Goal: Task Accomplishment & Management: Use online tool/utility

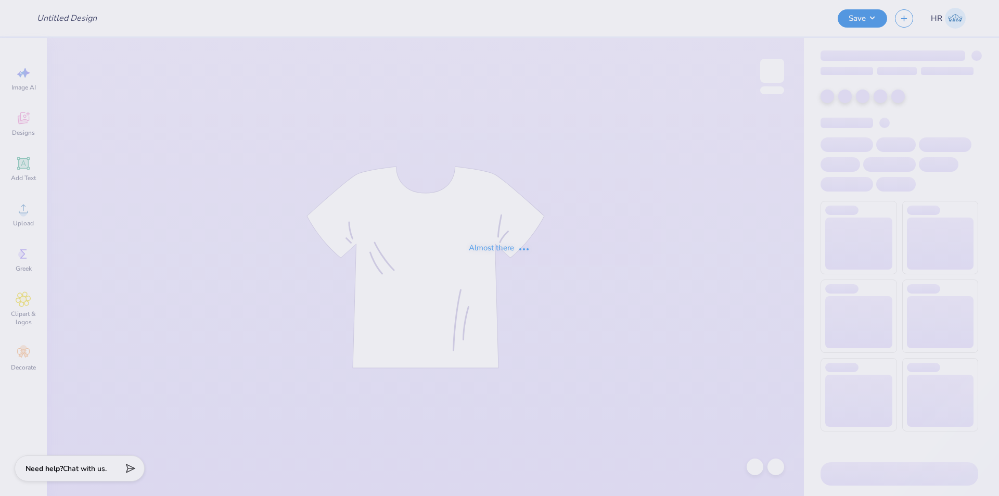
type input "ADPI DW"
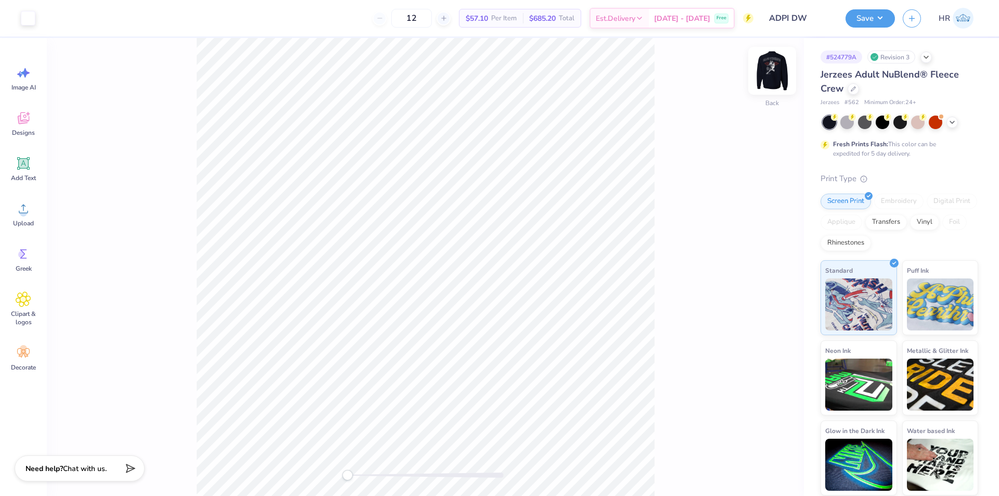
click at [771, 65] on img at bounding box center [773, 71] width 42 height 42
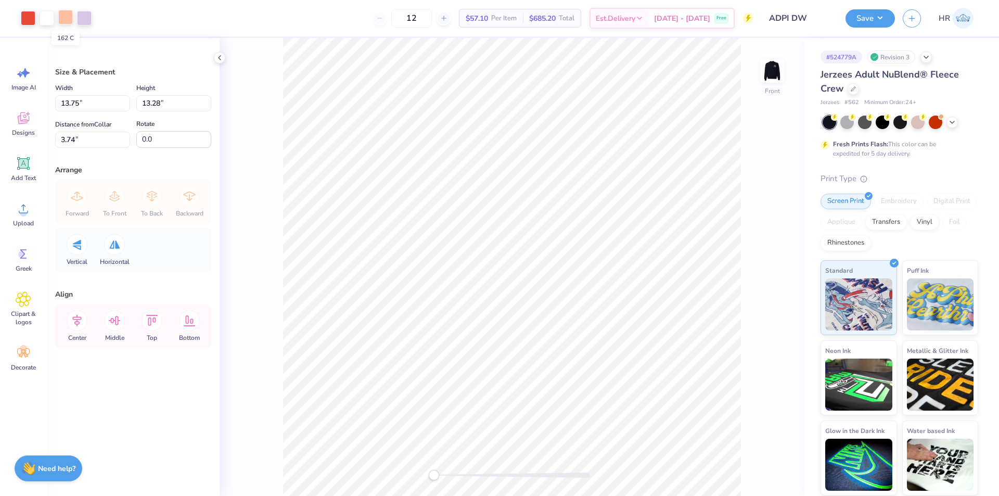
click at [63, 20] on div at bounding box center [65, 17] width 15 height 15
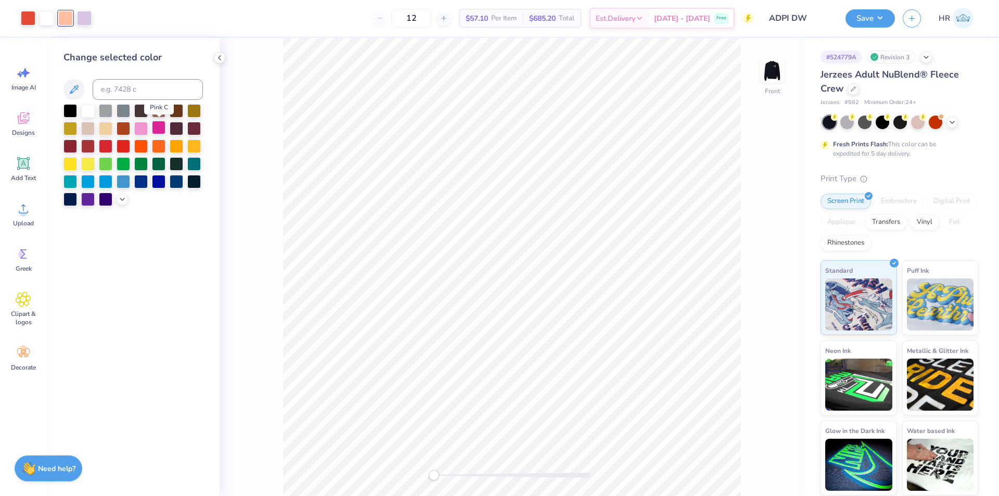
click at [162, 130] on div at bounding box center [159, 128] width 14 height 14
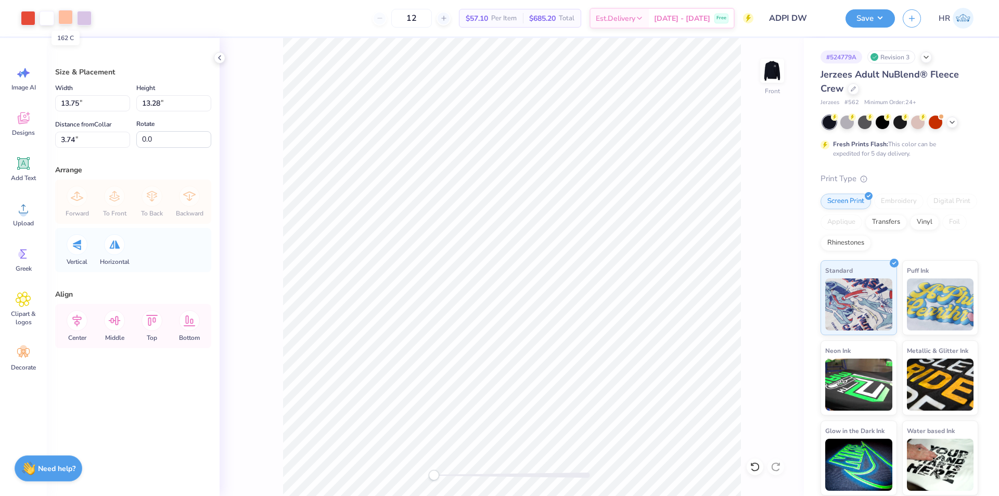
click at [66, 23] on div at bounding box center [65, 17] width 15 height 15
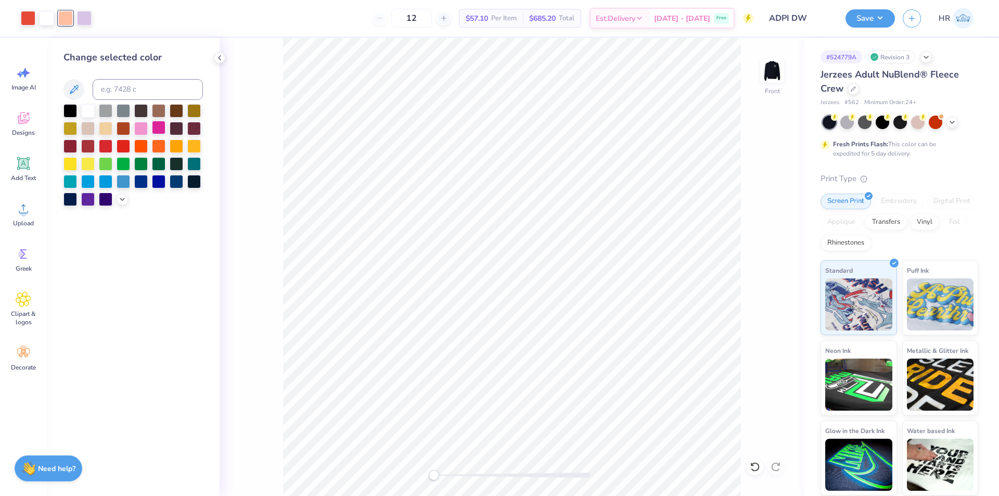
click at [160, 125] on div at bounding box center [159, 128] width 14 height 14
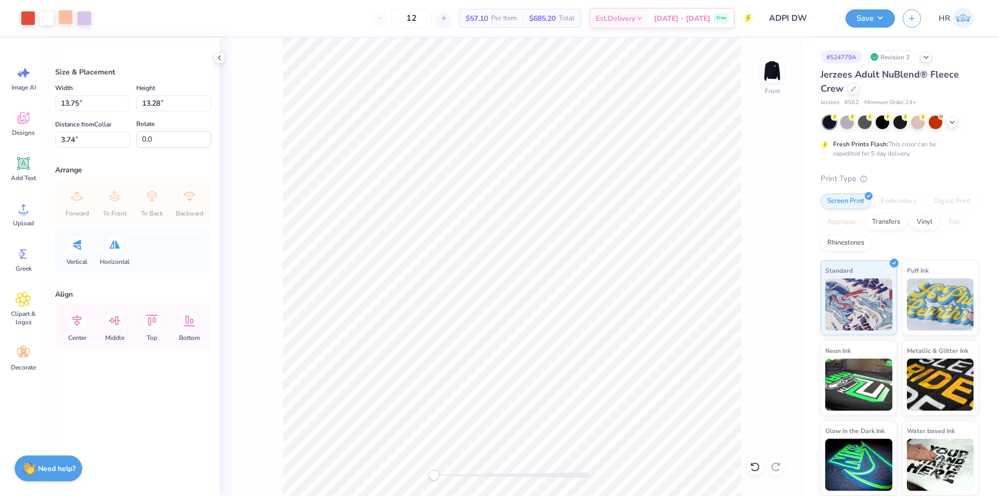
click at [72, 24] on div at bounding box center [65, 17] width 15 height 15
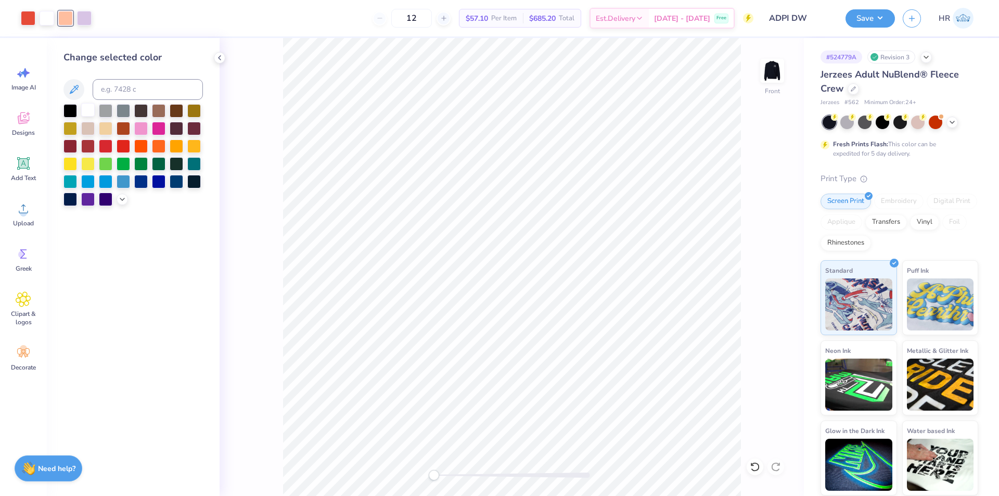
click at [87, 107] on div at bounding box center [88, 110] width 14 height 14
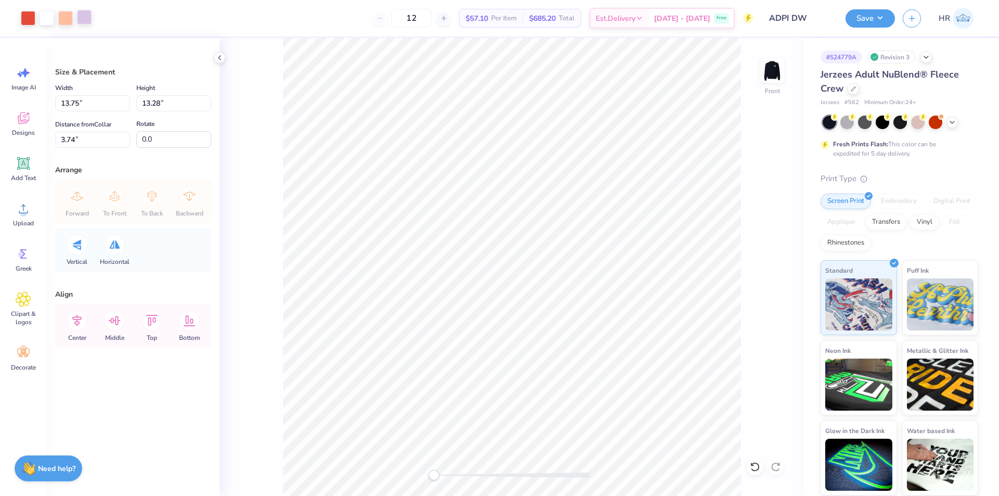
click at [85, 20] on div at bounding box center [84, 17] width 15 height 15
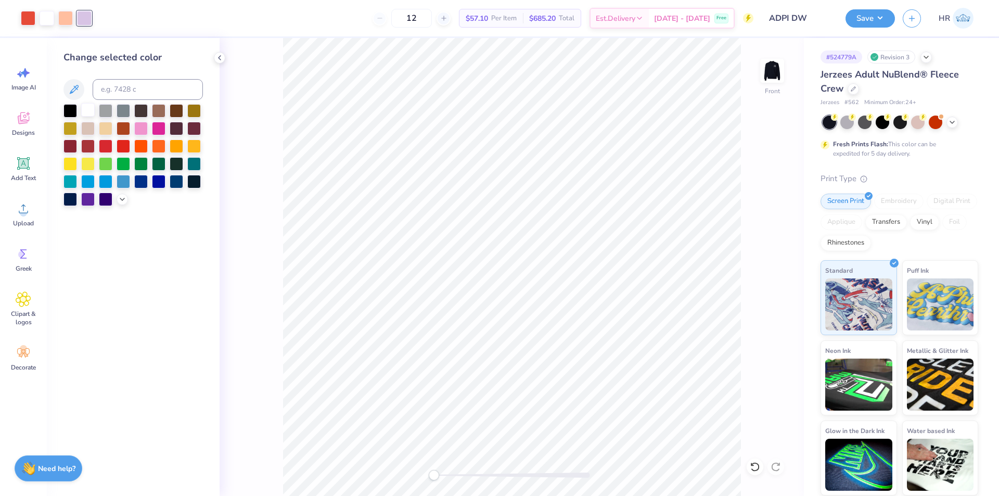
click at [82, 106] on div at bounding box center [88, 110] width 14 height 14
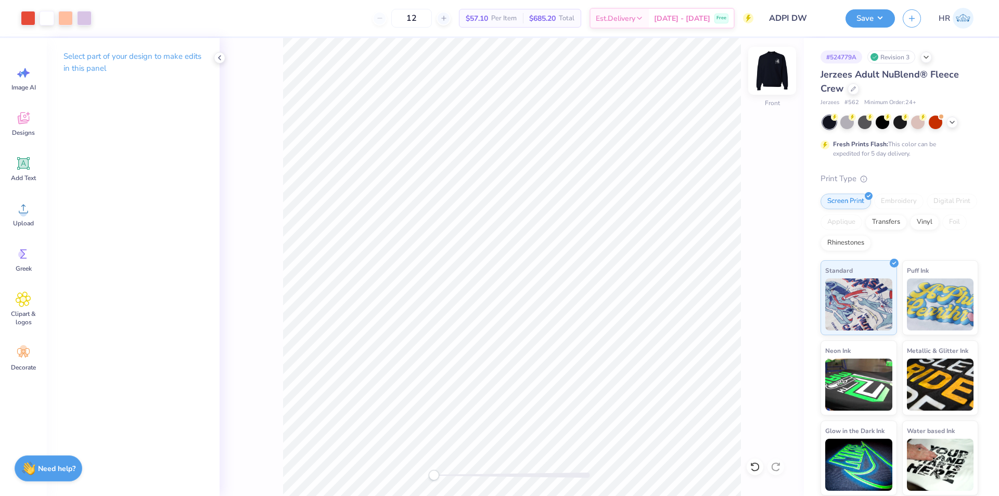
click at [768, 67] on img at bounding box center [773, 71] width 42 height 42
click at [775, 77] on img at bounding box center [773, 71] width 42 height 42
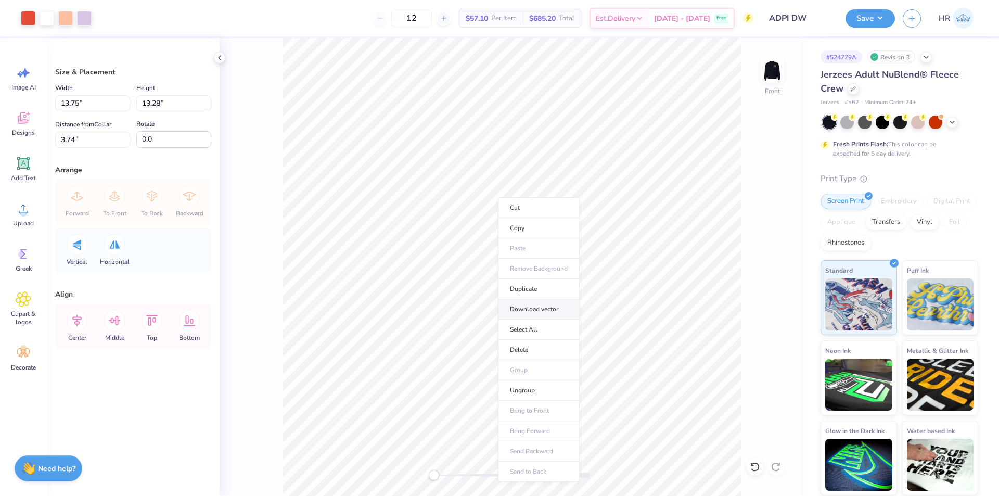
click at [545, 312] on li "Download vector" at bounding box center [539, 309] width 82 height 20
click at [754, 464] on icon at bounding box center [755, 467] width 10 height 10
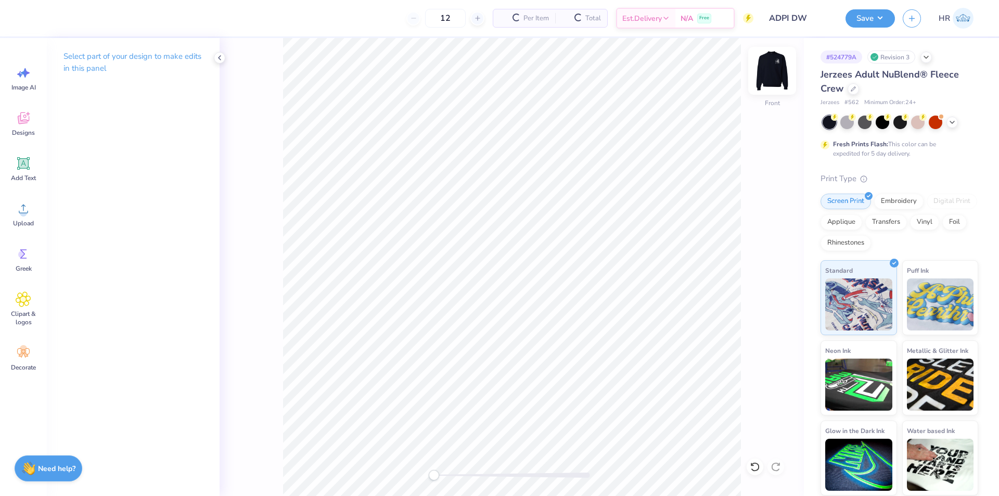
click at [769, 86] on img at bounding box center [773, 71] width 42 height 42
click at [797, 70] on div "Back" at bounding box center [512, 267] width 585 height 458
click at [771, 74] on img at bounding box center [773, 71] width 42 height 42
click at [756, 464] on icon at bounding box center [755, 467] width 10 height 10
click at [15, 209] on div "Upload" at bounding box center [23, 214] width 37 height 39
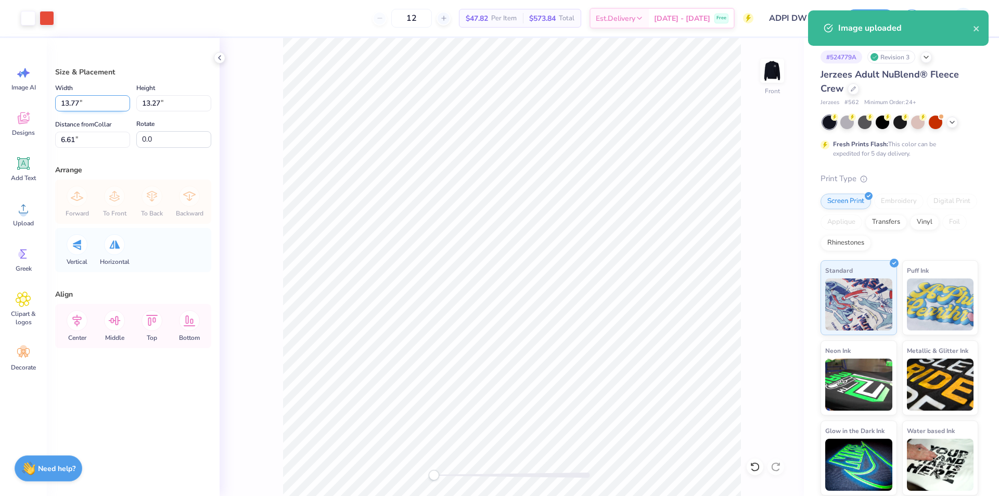
click at [70, 99] on input "13.77" at bounding box center [92, 103] width 75 height 16
type input "12.50"
type input "12.05"
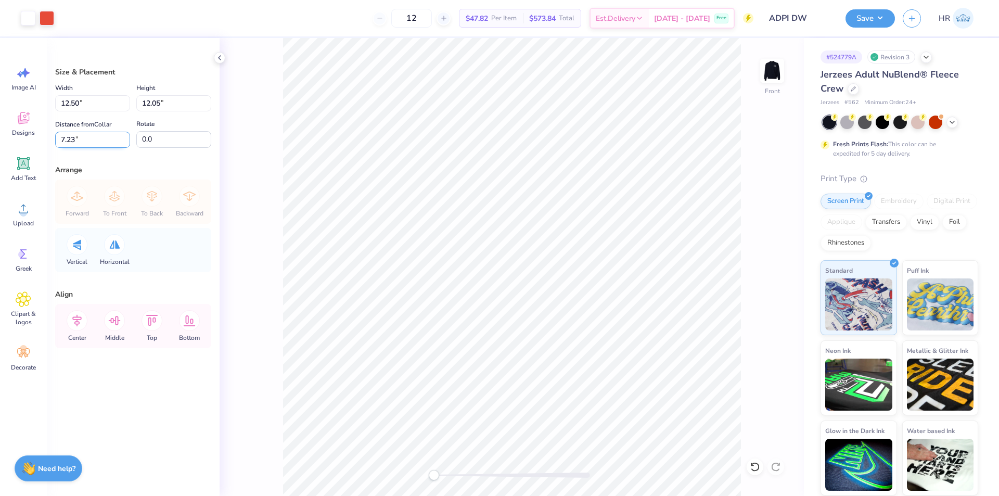
click at [100, 136] on input "7.23" at bounding box center [92, 140] width 75 height 16
click at [101, 136] on input "7.23" at bounding box center [92, 140] width 75 height 16
type input "3"
click at [88, 311] on div "Center" at bounding box center [76, 326] width 37 height 44
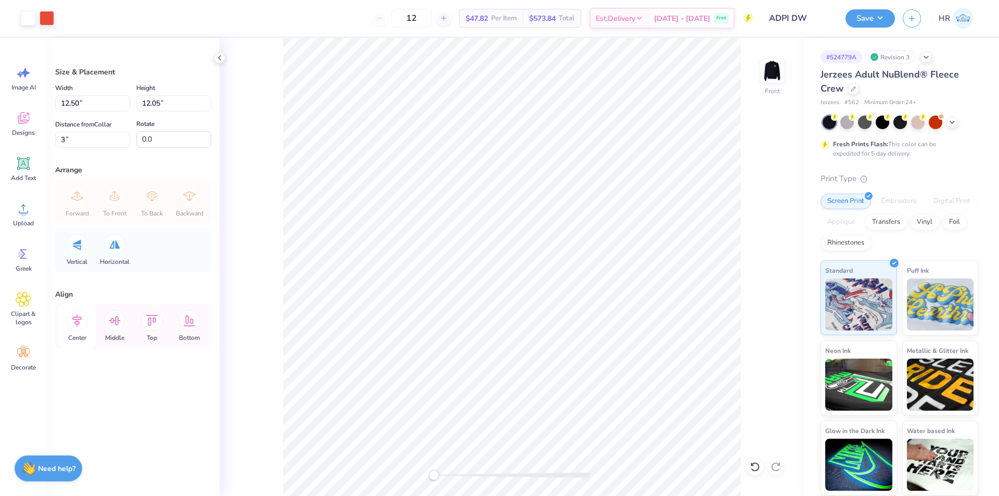
click at [77, 319] on icon at bounding box center [76, 321] width 9 height 12
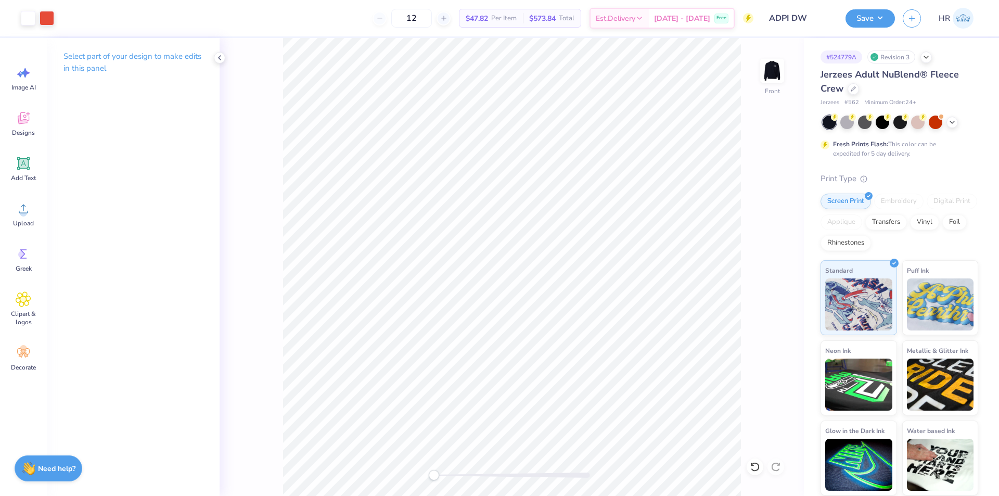
drag, startPoint x: 748, startPoint y: 96, endPoint x: 759, endPoint y: 88, distance: 13.6
click at [757, 89] on div "Front" at bounding box center [512, 267] width 585 height 458
click at [769, 74] on img at bounding box center [773, 71] width 42 height 42
click at [20, 133] on span "Designs" at bounding box center [23, 133] width 23 height 8
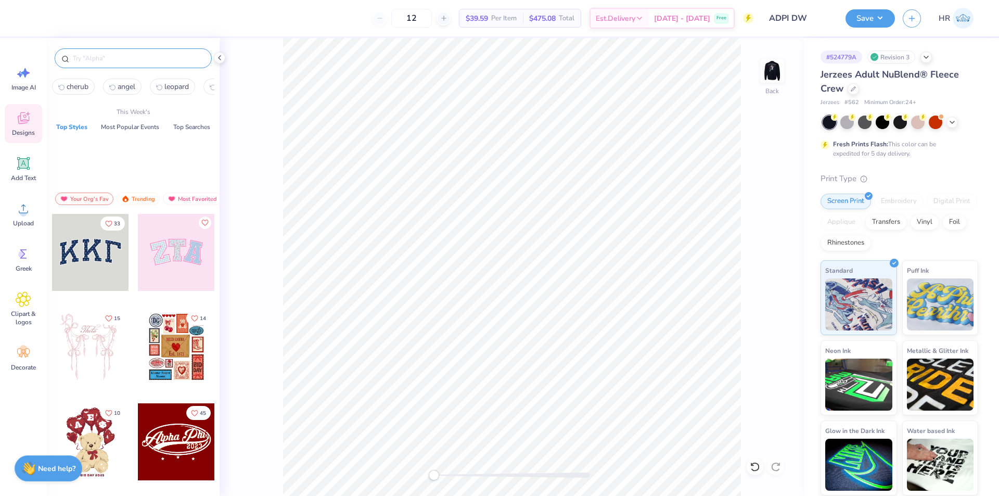
click at [119, 61] on input "text" at bounding box center [138, 58] width 133 height 10
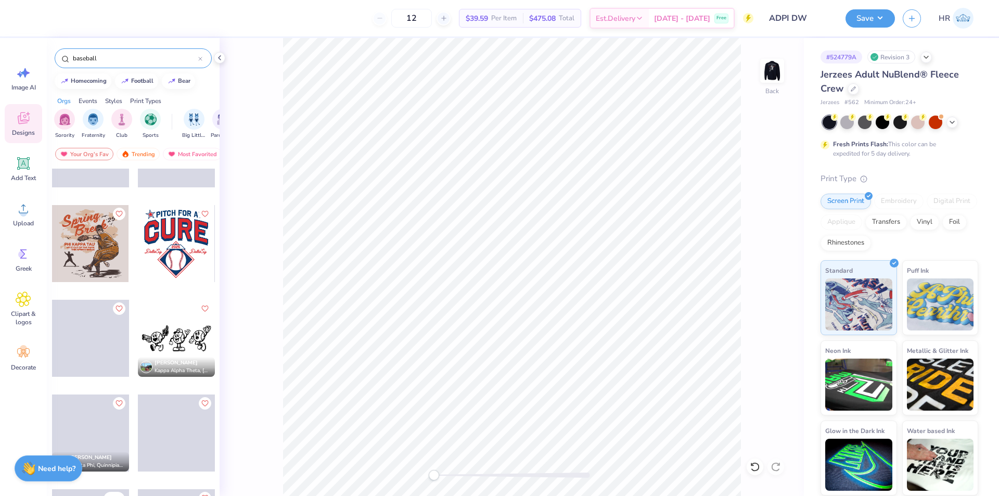
scroll to position [1614, 0]
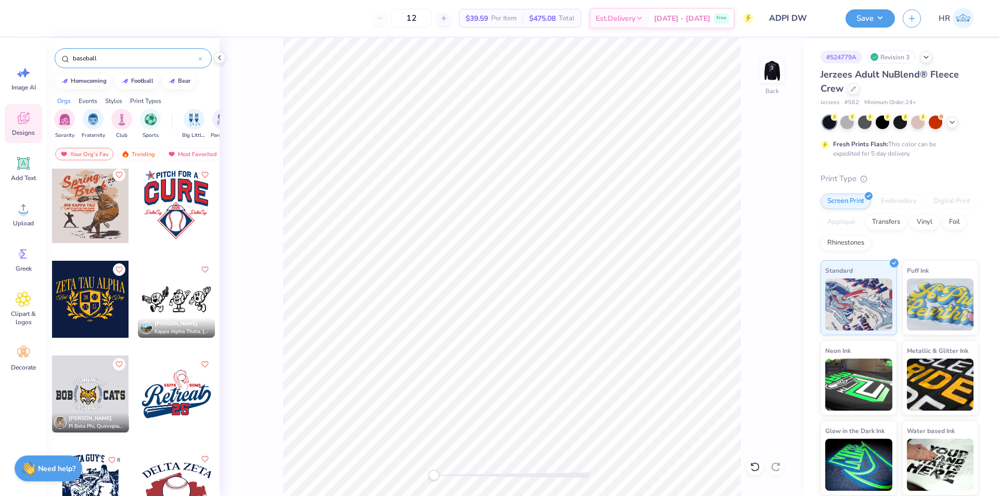
click at [158, 50] on div "baseball" at bounding box center [133, 58] width 157 height 20
click at [141, 56] on input "baseball" at bounding box center [135, 58] width 126 height 10
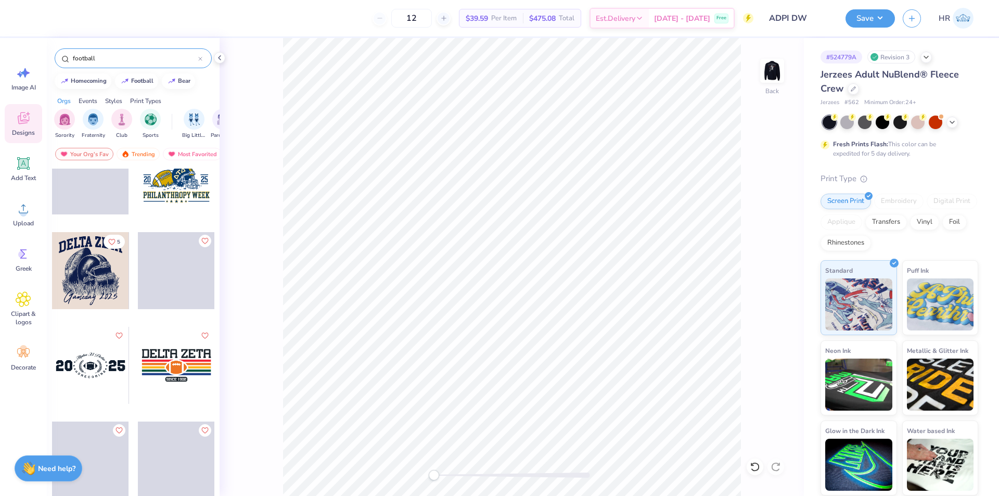
scroll to position [4313, 0]
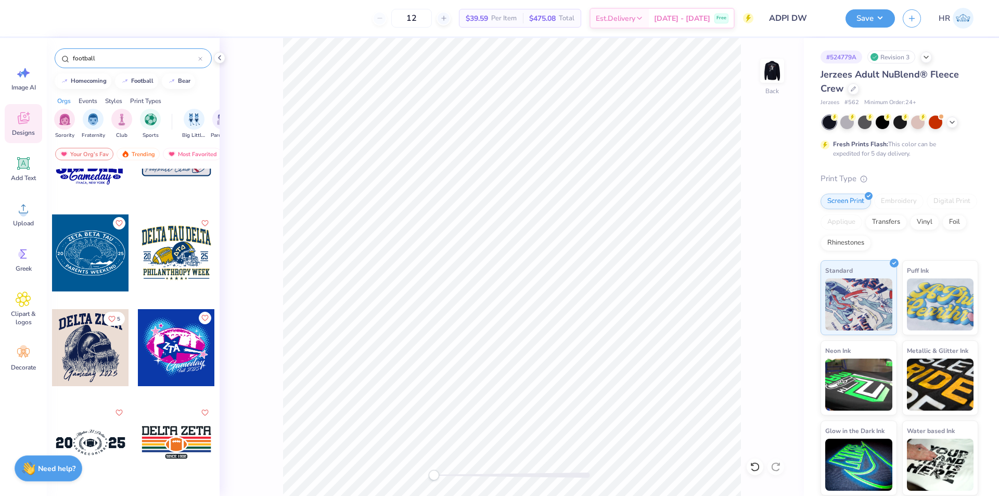
click at [137, 59] on input "football" at bounding box center [135, 58] width 126 height 10
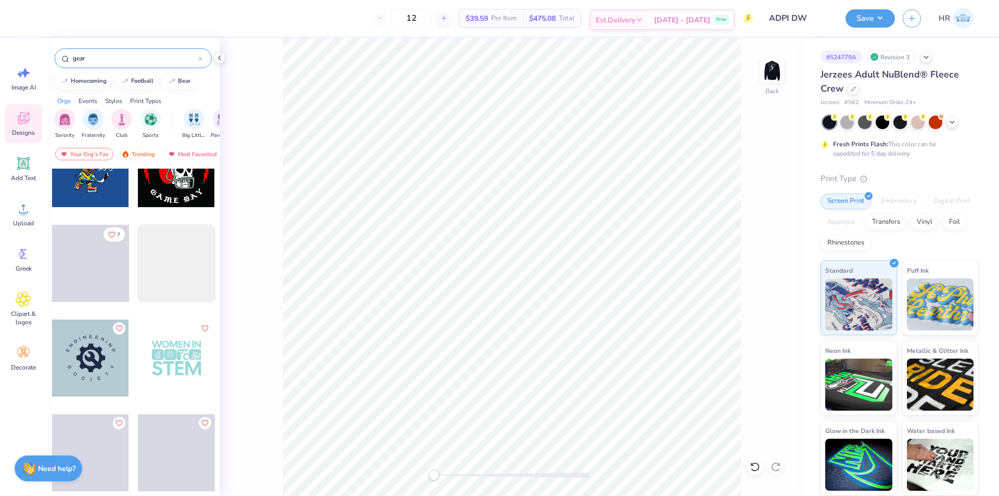
scroll to position [680, 0]
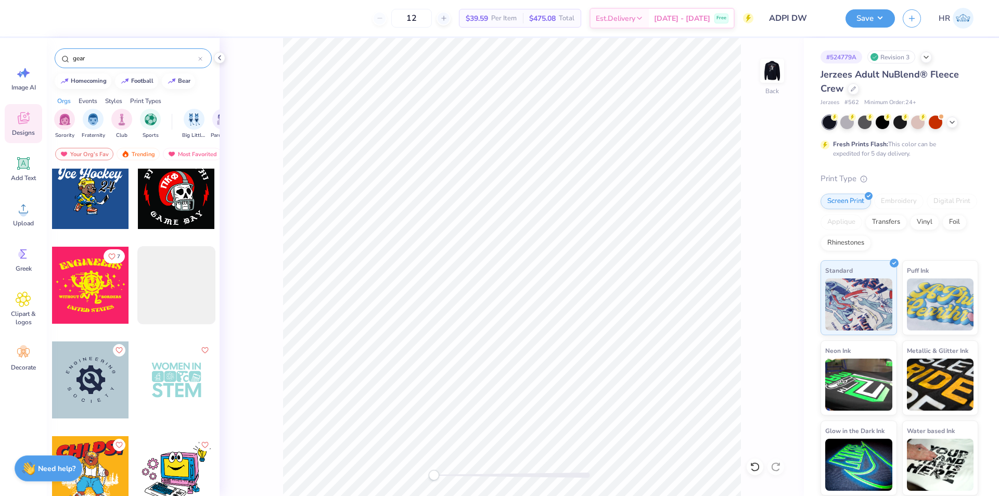
type input "gear"
click at [13, 224] on span "Upload" at bounding box center [23, 223] width 21 height 8
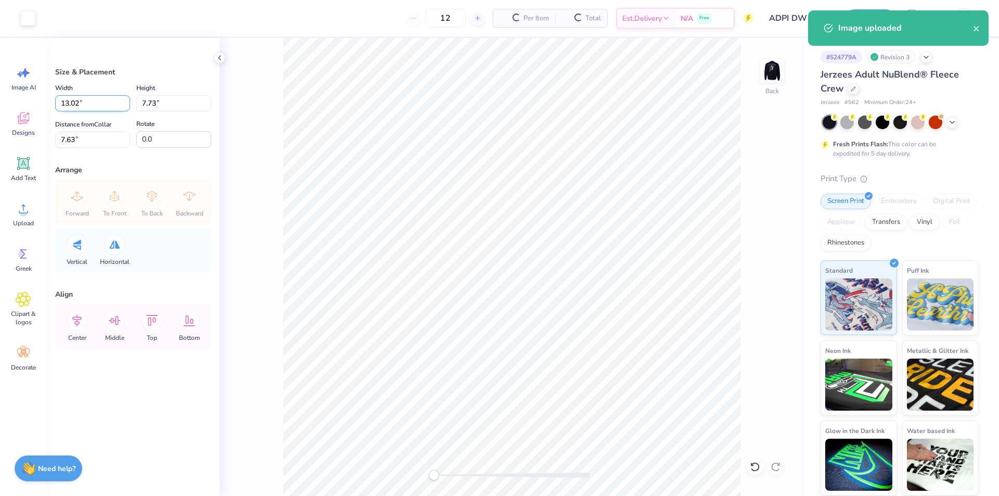
click at [79, 109] on input "13.02" at bounding box center [92, 103] width 75 height 16
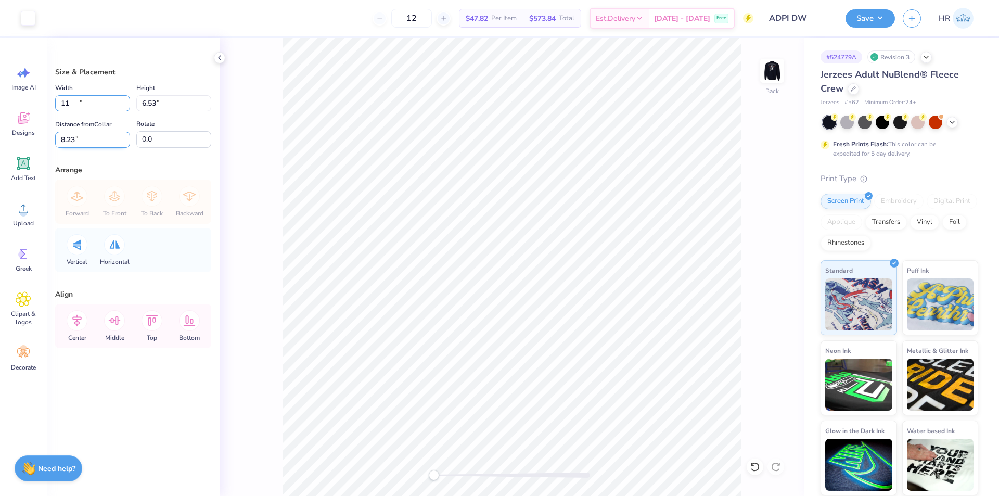
type input "11.00"
type input "6.53"
click at [78, 139] on input "8.23" at bounding box center [92, 140] width 75 height 16
drag, startPoint x: 75, startPoint y: 142, endPoint x: 32, endPoint y: 145, distance: 43.3
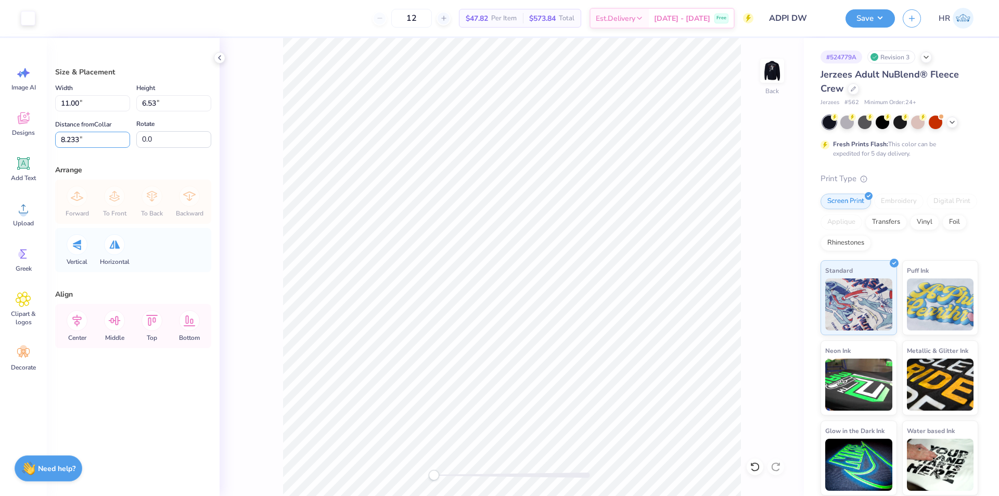
click at [32, 145] on div "Art colors 12 $47.82 Per Item $573.84 Total Est. Delivery Oct 9 - 12 Free Desig…" at bounding box center [499, 248] width 999 height 496
type input "3"
click at [751, 465] on icon at bounding box center [755, 467] width 10 height 10
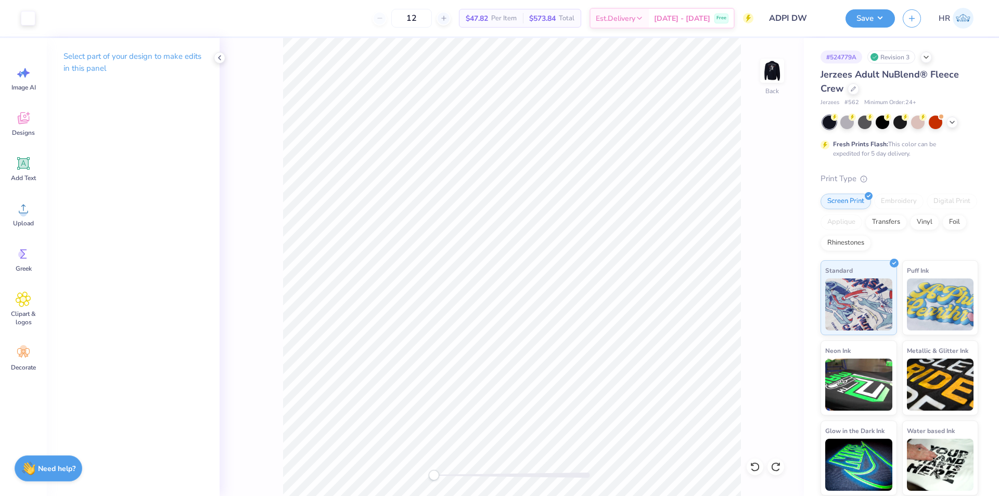
click at [276, 24] on div "Art colors 12 $47.82 Per Item $573.84 Total Est. Delivery Oct 9 - 12 Free Desig…" at bounding box center [499, 248] width 999 height 496
click at [879, 12] on button "Save" at bounding box center [870, 17] width 49 height 18
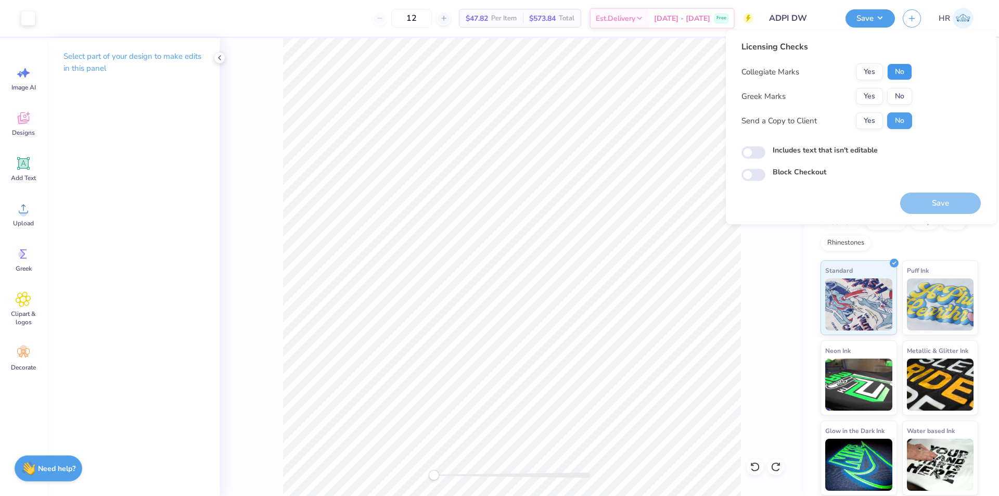
click at [908, 75] on button "No" at bounding box center [900, 72] width 25 height 17
click at [871, 103] on button "Yes" at bounding box center [869, 96] width 27 height 17
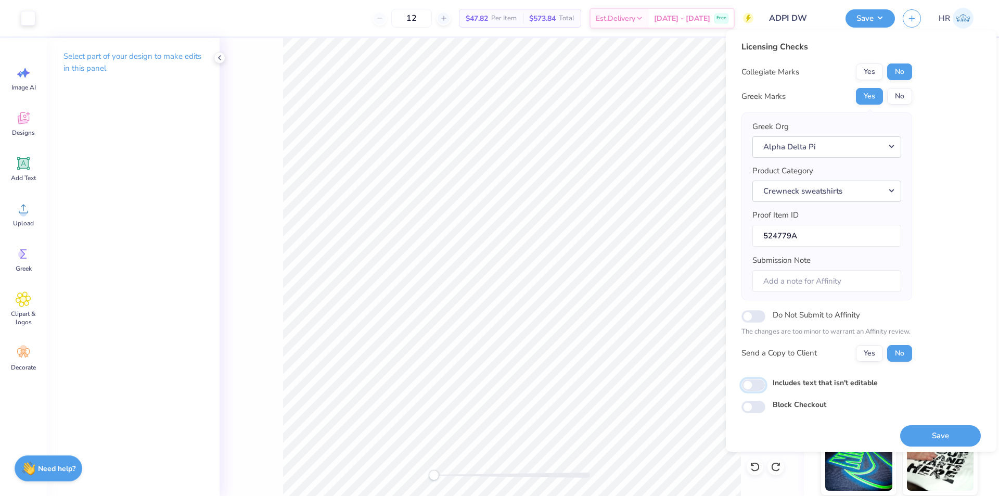
click at [757, 387] on input "Includes text that isn't editable" at bounding box center [754, 385] width 24 height 12
checkbox input "true"
drag, startPoint x: 940, startPoint y: 434, endPoint x: 933, endPoint y: 429, distance: 8.4
click at [940, 434] on button "Save" at bounding box center [941, 435] width 81 height 21
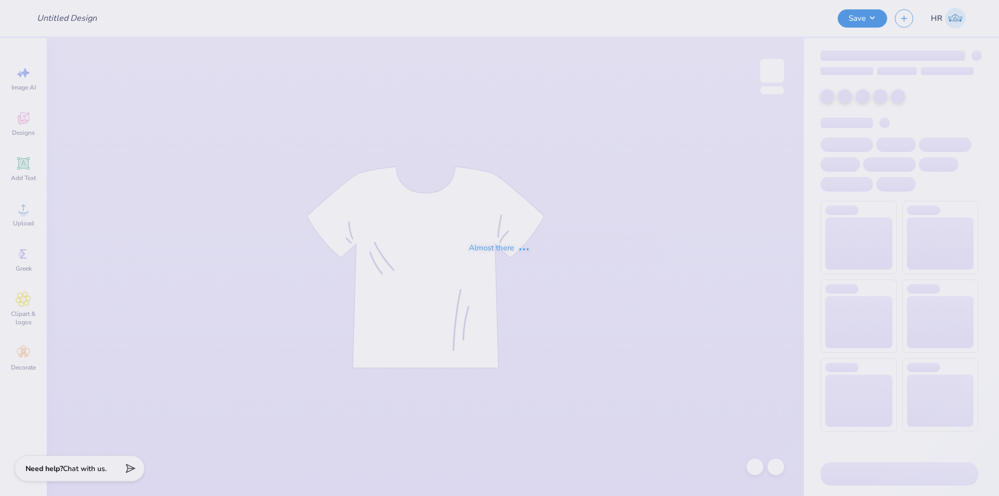
type input "[PERSON_NAME] ps 50 shirts"
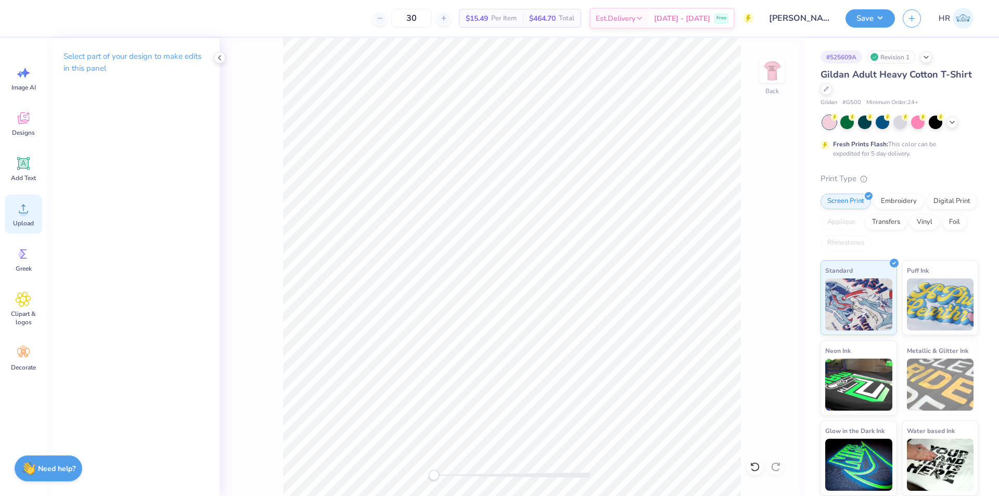
click at [6, 221] on div "Upload" at bounding box center [23, 214] width 37 height 39
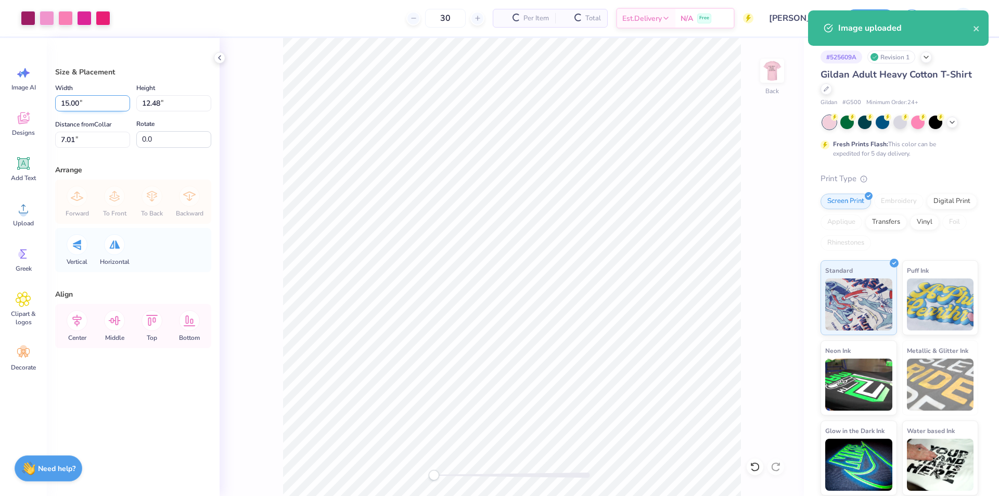
click at [92, 108] on input "15.00" at bounding box center [92, 103] width 75 height 16
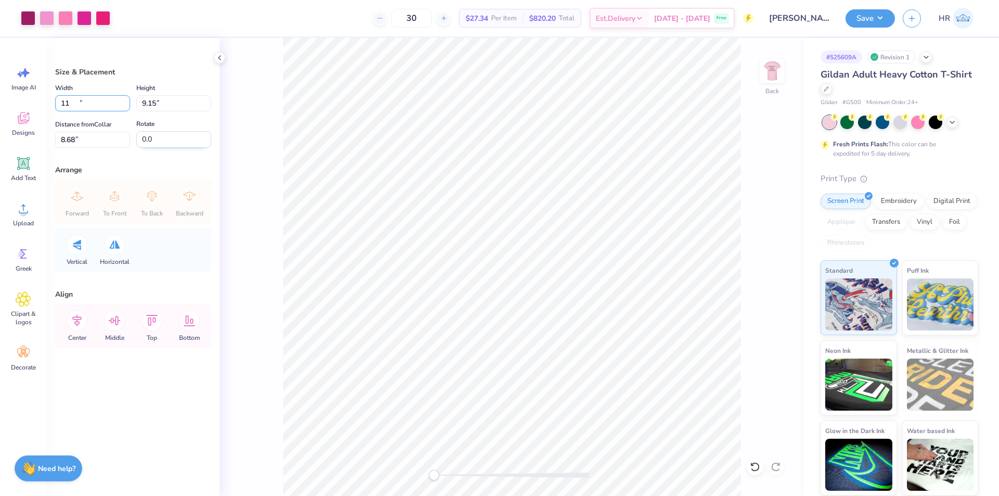
type input "11.00"
type input "9.15"
click at [76, 143] on input "8.68" at bounding box center [92, 140] width 75 height 16
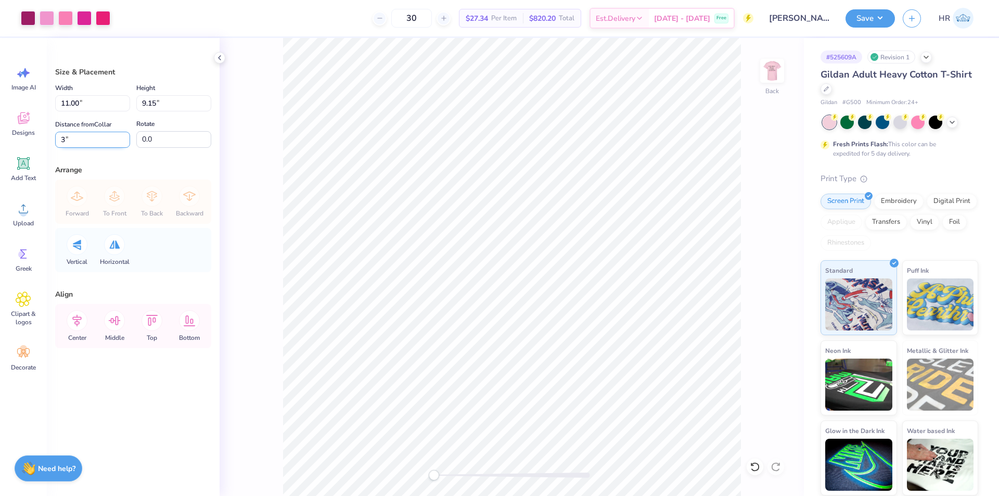
type input "3"
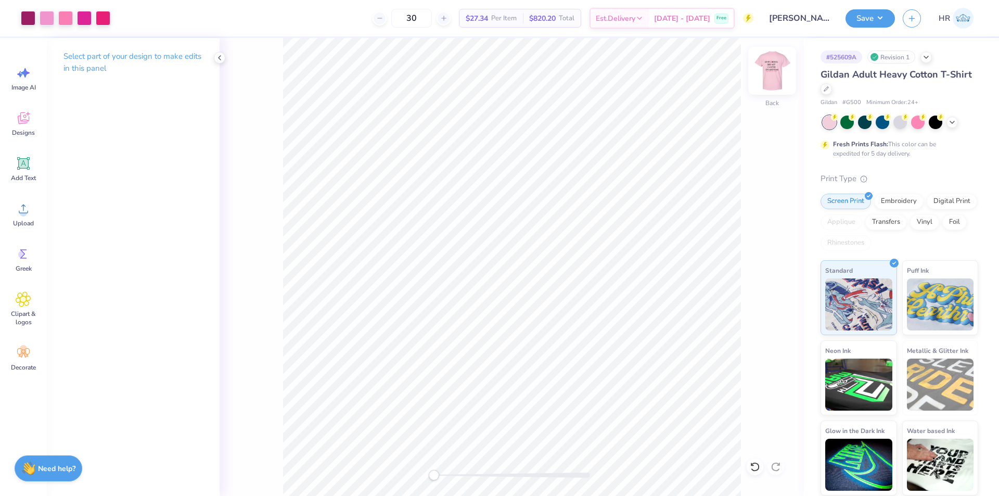
click at [765, 77] on img at bounding box center [773, 71] width 42 height 42
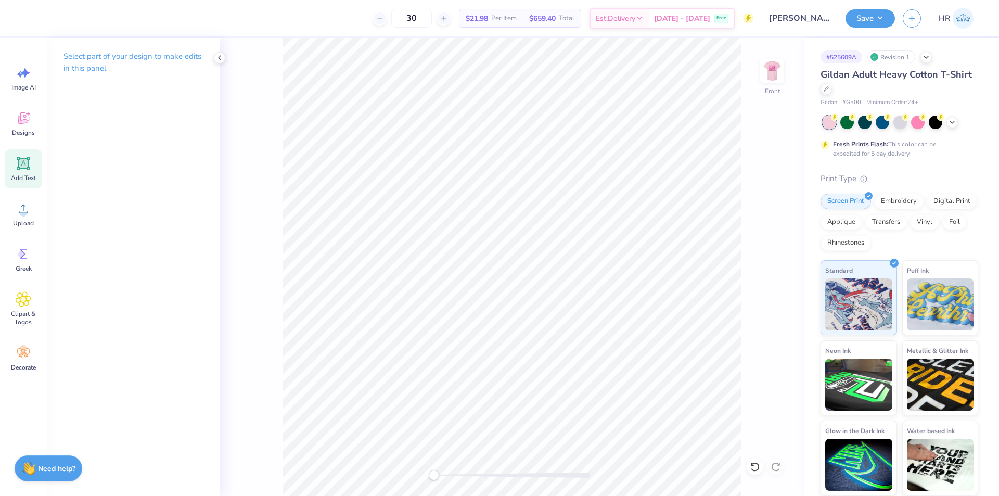
click at [24, 172] on div "Add Text" at bounding box center [23, 168] width 37 height 39
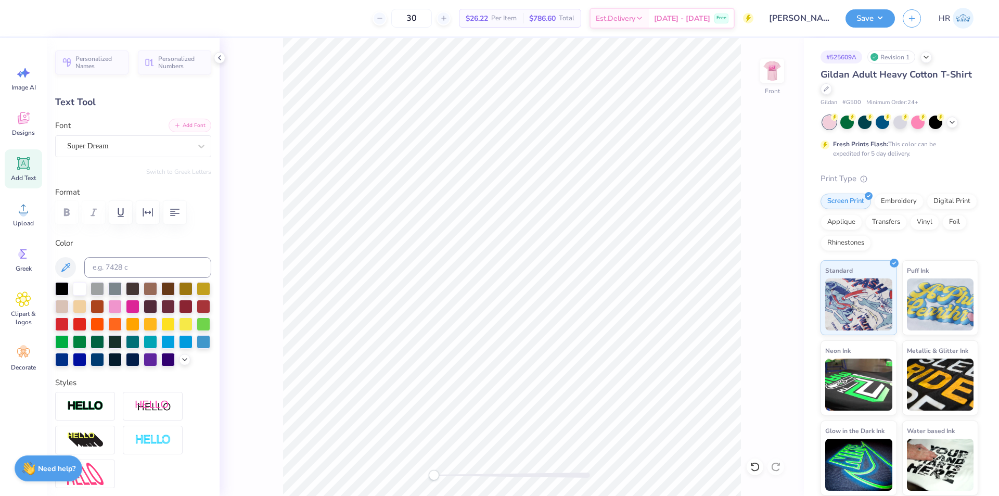
click at [174, 127] on button "Add Font" at bounding box center [190, 126] width 43 height 14
paste textarea "just saving lives one step at a time"
type textarea "JUST SAVING LIVES ONE STEP AT A TIME"
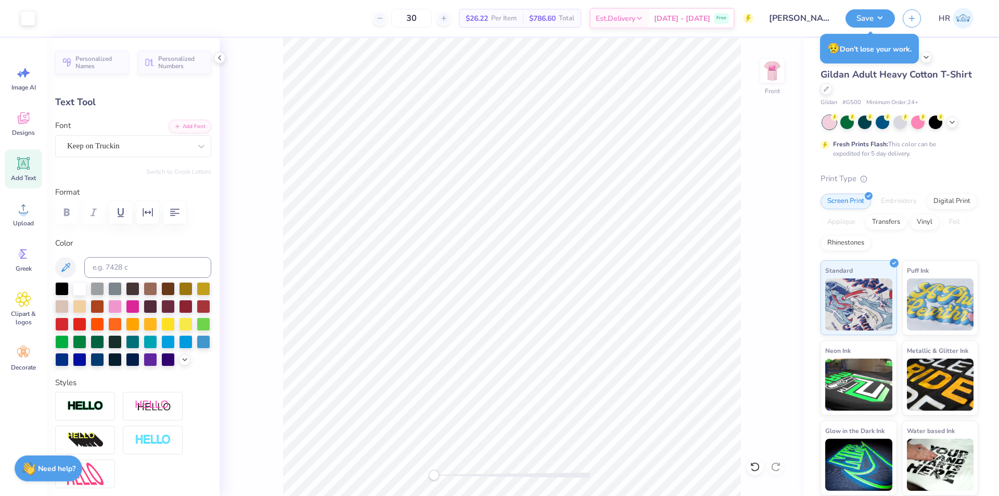
type input "14.65"
type input "2.88"
type input "12.81"
type input "10.25"
type input "2.01"
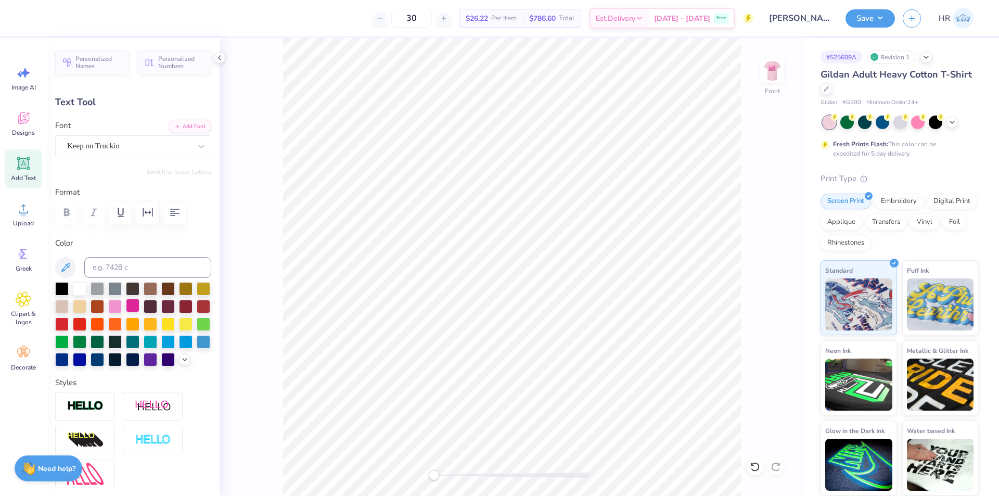
click at [140, 307] on div at bounding box center [133, 306] width 14 height 14
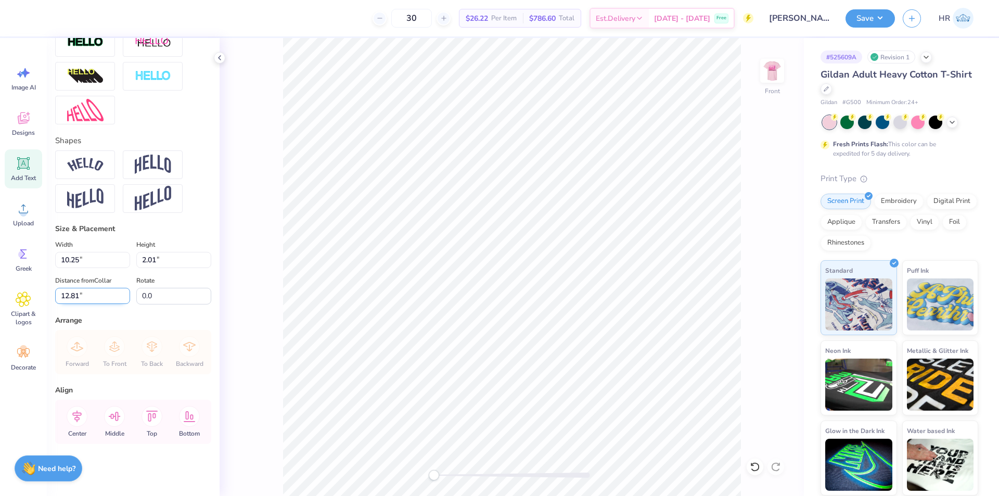
scroll to position [382, 0]
click at [82, 257] on input "10.25" at bounding box center [92, 260] width 75 height 16
type input "9"
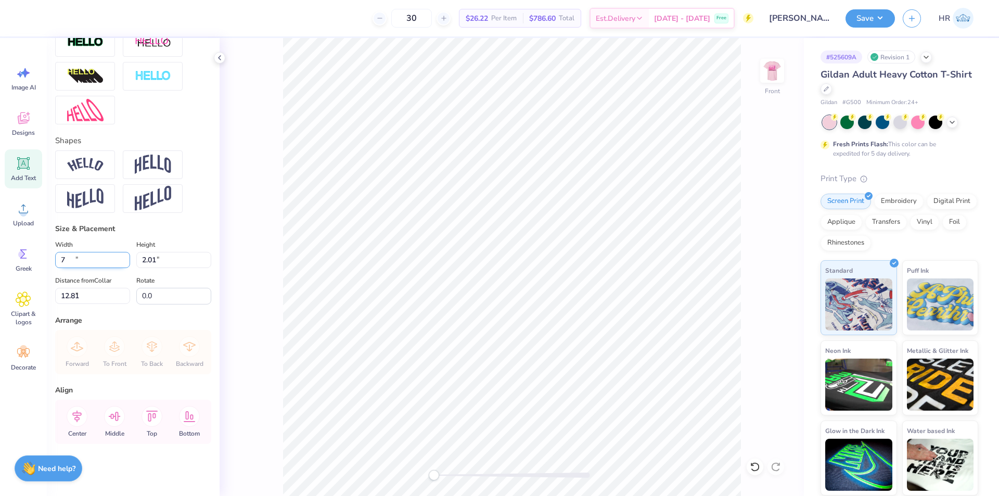
type input "7.00"
type input "1.38"
click at [79, 300] on input "1.59" at bounding box center [92, 296] width 75 height 16
click at [77, 421] on icon at bounding box center [77, 416] width 21 height 21
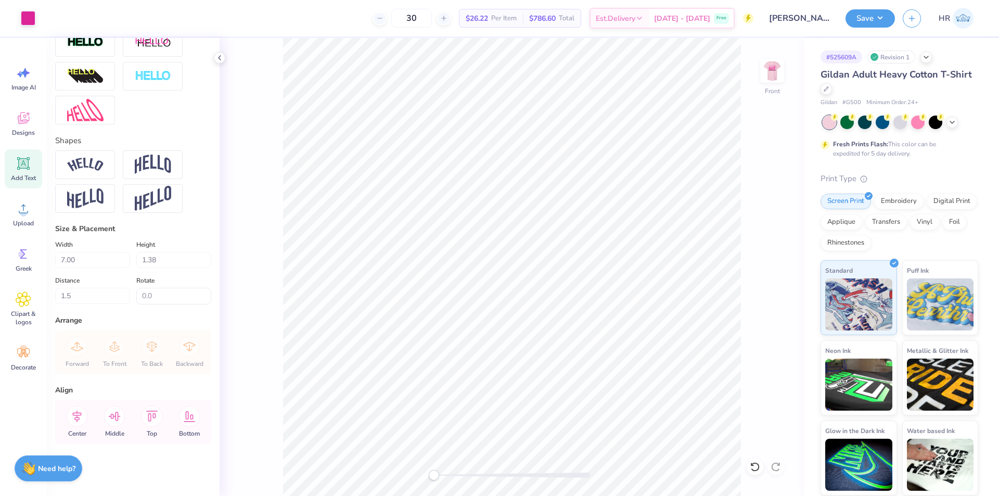
type input "1.50"
click at [767, 82] on img at bounding box center [773, 71] width 42 height 42
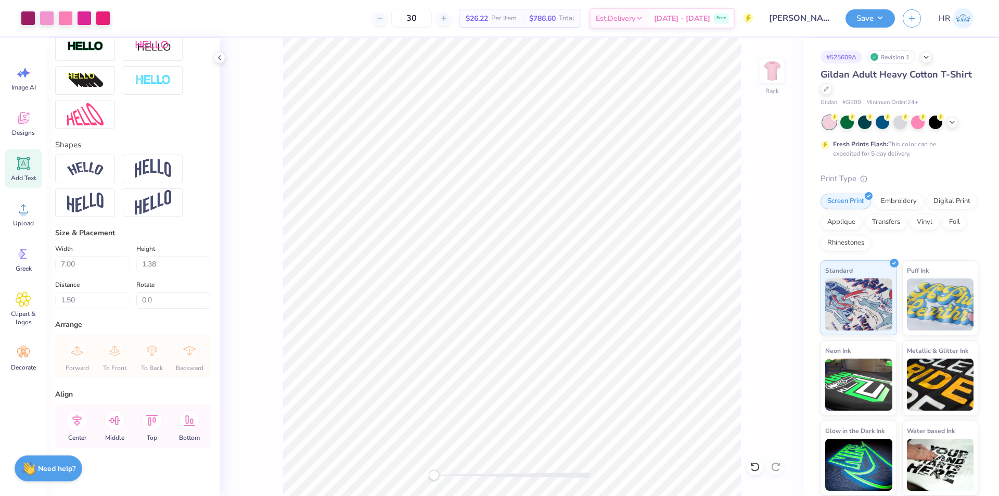
scroll to position [330, 0]
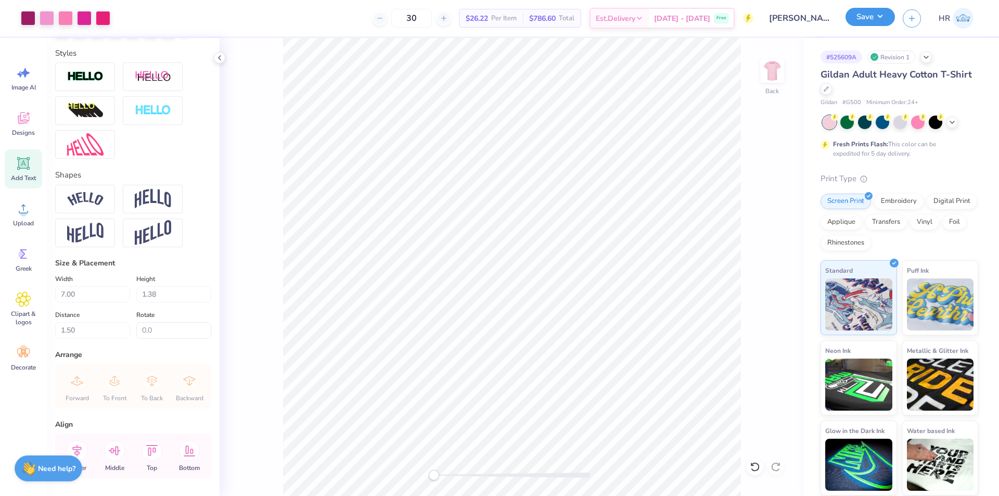
click at [886, 16] on button "Save" at bounding box center [870, 17] width 49 height 18
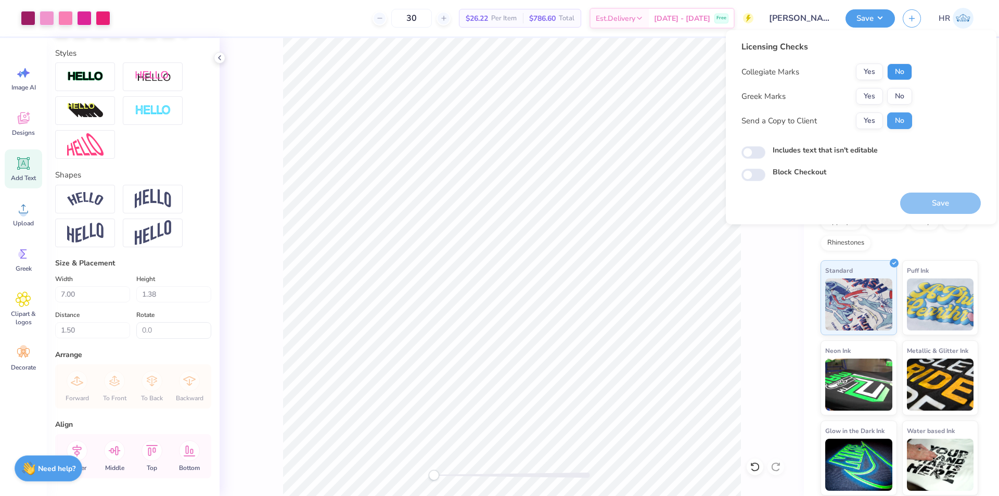
click at [909, 75] on button "No" at bounding box center [900, 72] width 25 height 17
click at [908, 99] on button "No" at bounding box center [900, 96] width 25 height 17
click at [759, 152] on input "Includes text that isn't editable" at bounding box center [754, 152] width 24 height 12
checkbox input "true"
click at [932, 203] on button "Save" at bounding box center [941, 203] width 81 height 21
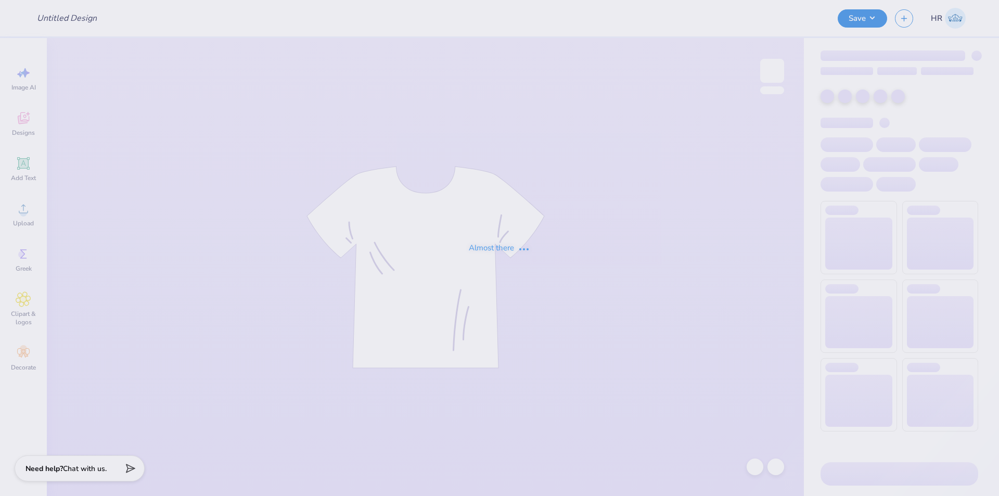
type input "ADPI DW"
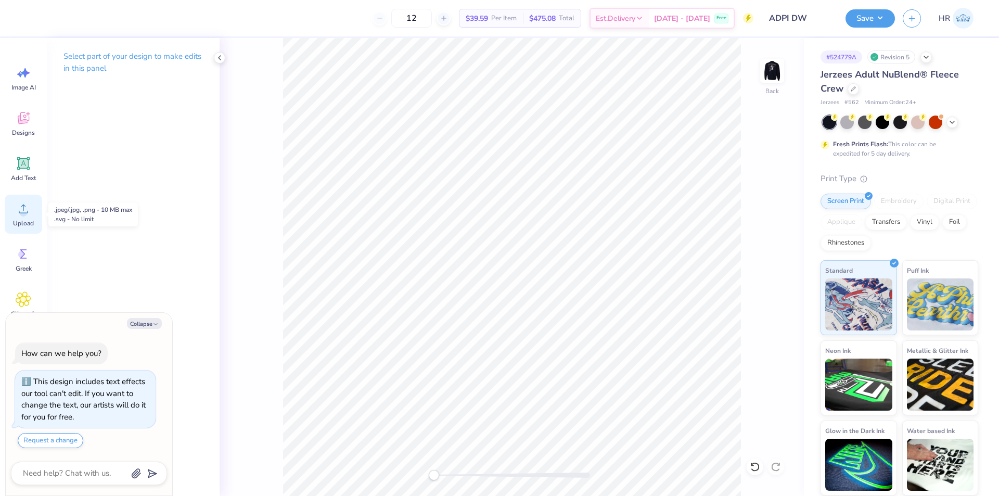
click at [32, 202] on div "Upload" at bounding box center [23, 214] width 37 height 39
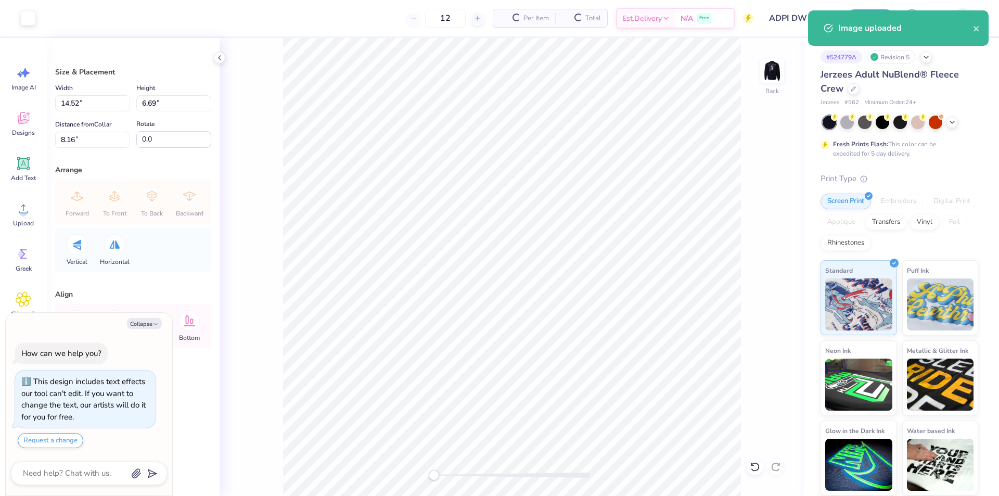
type textarea "x"
click at [105, 104] on input "14.52" at bounding box center [92, 103] width 75 height 16
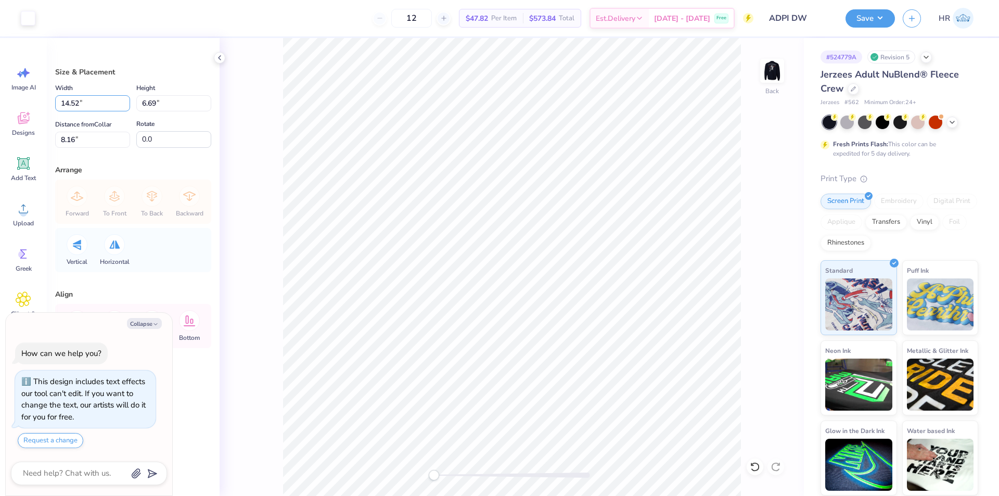
drag, startPoint x: 105, startPoint y: 104, endPoint x: 31, endPoint y: 100, distance: 74.0
click at [31, 100] on div "Art colors 12 $47.82 Per Item $573.84 Total Est. Delivery Oct 10 - 13 Free Desi…" at bounding box center [499, 248] width 999 height 496
type input "4.5"
type textarea "x"
type input "4.50"
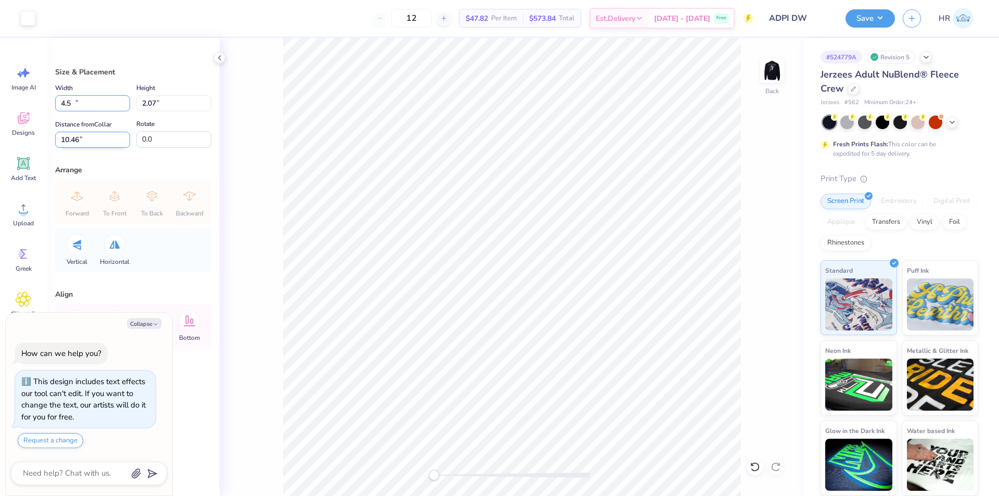
type input "2.07"
type input "10.46"
click at [83, 142] on input "10.46" at bounding box center [92, 140] width 75 height 16
drag, startPoint x: 83, startPoint y: 142, endPoint x: 16, endPoint y: 138, distance: 67.3
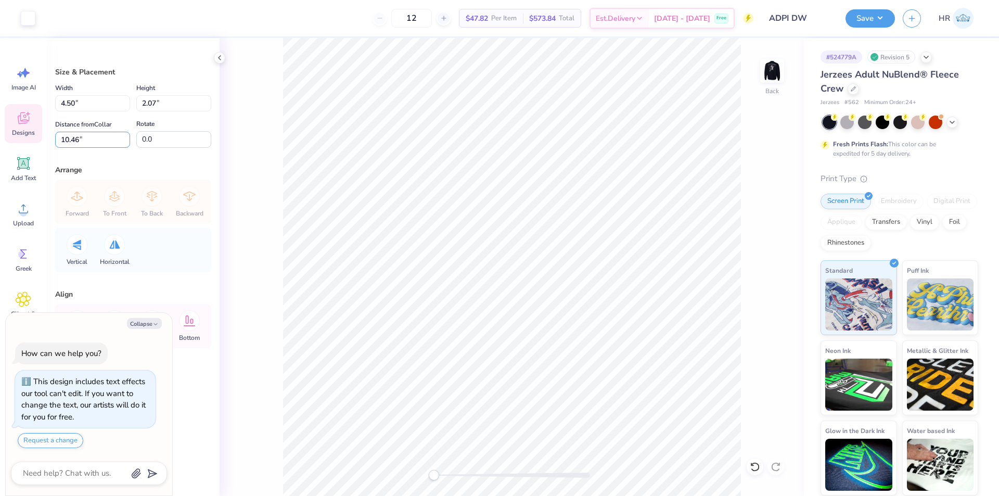
click at [16, 138] on div "Art colors 12 $47.82 Per Item $573.84 Total Est. Delivery Oct 10 - 13 Free Desi…" at bounding box center [499, 248] width 999 height 496
click at [749, 463] on div at bounding box center [755, 467] width 17 height 17
click at [750, 463] on div at bounding box center [755, 467] width 17 height 17
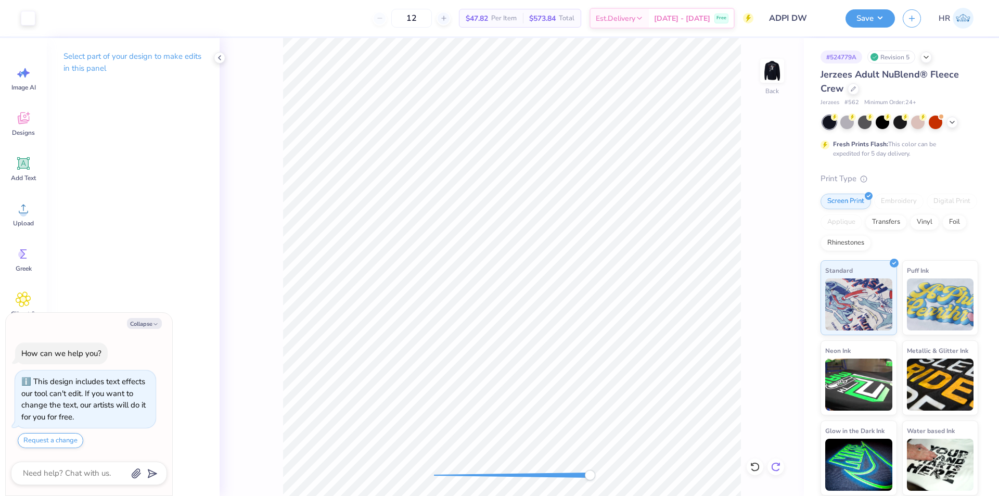
click at [779, 469] on icon at bounding box center [776, 467] width 10 height 10
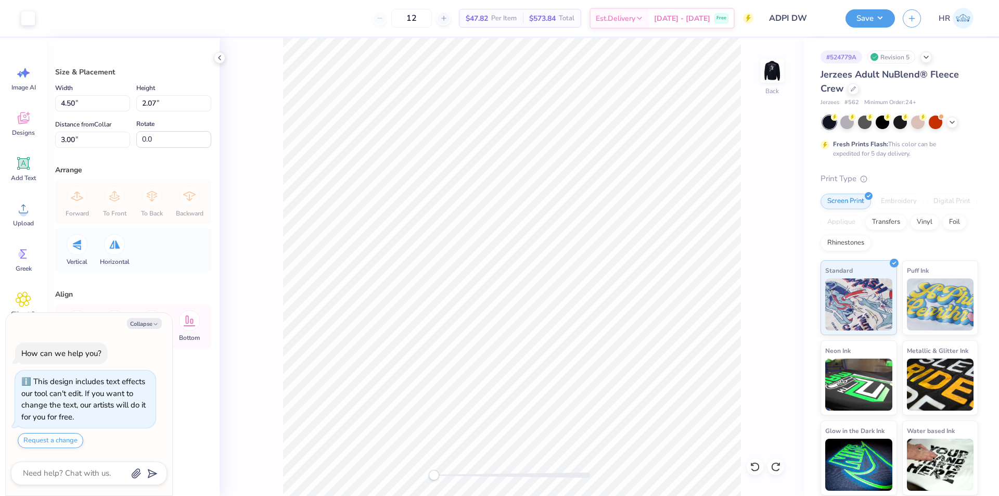
click at [750, 92] on div "Back" at bounding box center [512, 267] width 585 height 458
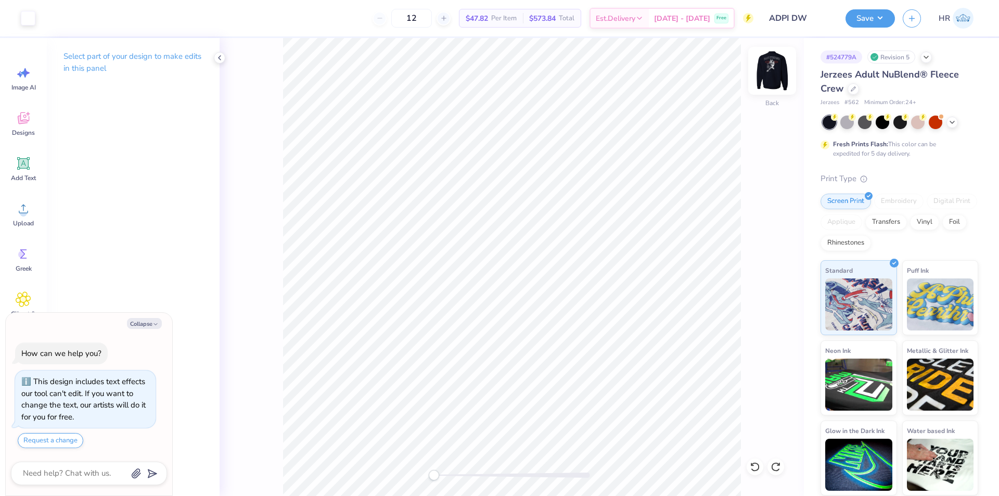
click at [775, 86] on div "Back" at bounding box center [773, 77] width 24 height 37
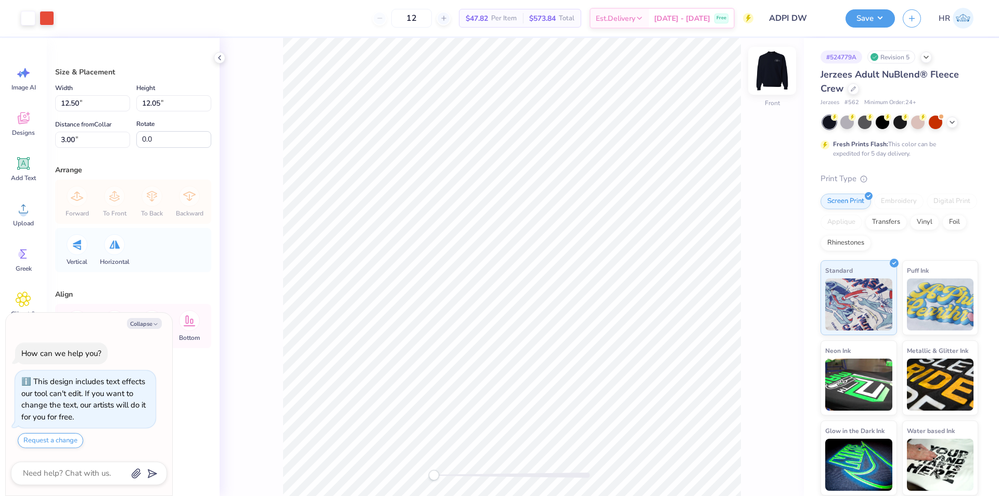
click at [769, 79] on img at bounding box center [773, 71] width 42 height 42
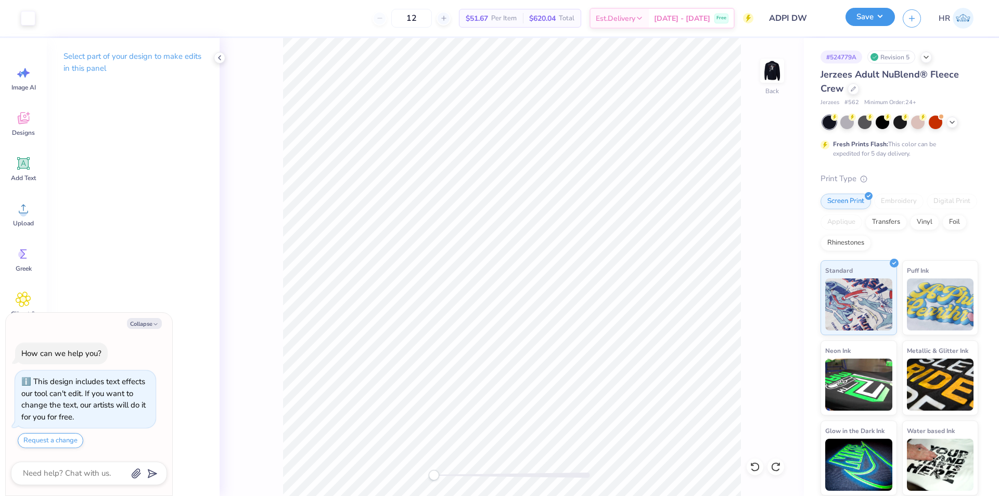
click at [878, 22] on button "Save" at bounding box center [870, 17] width 49 height 18
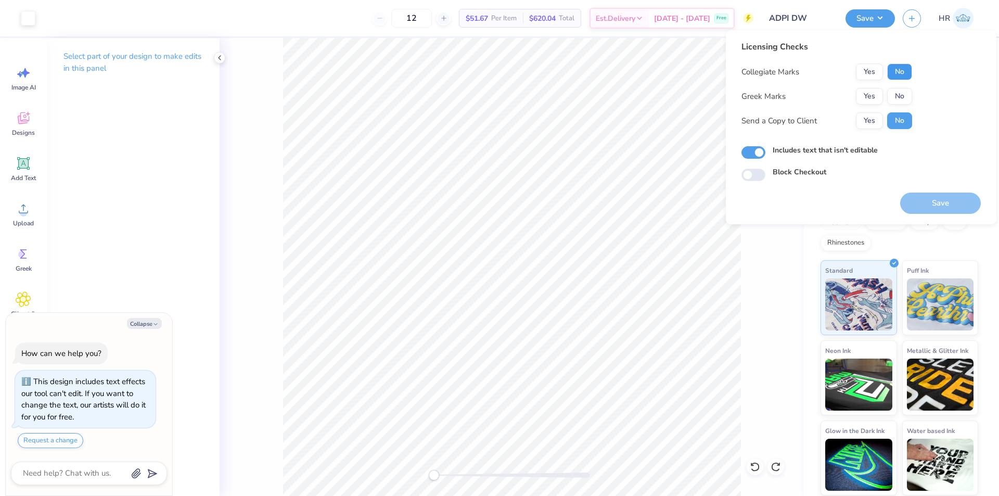
click at [901, 71] on button "No" at bounding box center [900, 72] width 25 height 17
click at [868, 94] on button "Yes" at bounding box center [869, 96] width 27 height 17
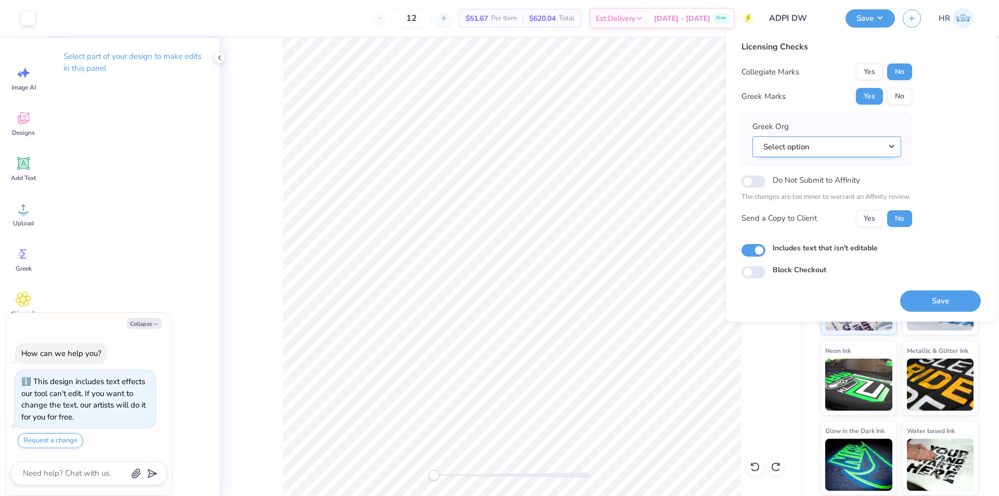
drag, startPoint x: 802, startPoint y: 159, endPoint x: 806, endPoint y: 154, distance: 6.7
click at [803, 157] on div "Greek Org Select option" at bounding box center [827, 138] width 171 height 53
click at [803, 152] on button "Select option" at bounding box center [827, 146] width 149 height 21
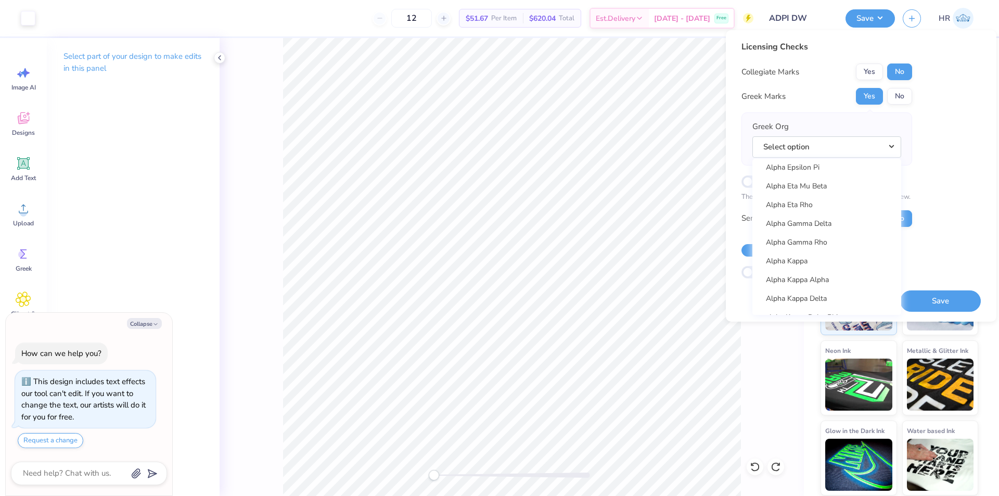
scroll to position [260, 0]
click at [841, 178] on link "Alpha Delta Pi" at bounding box center [827, 173] width 141 height 17
type textarea "x"
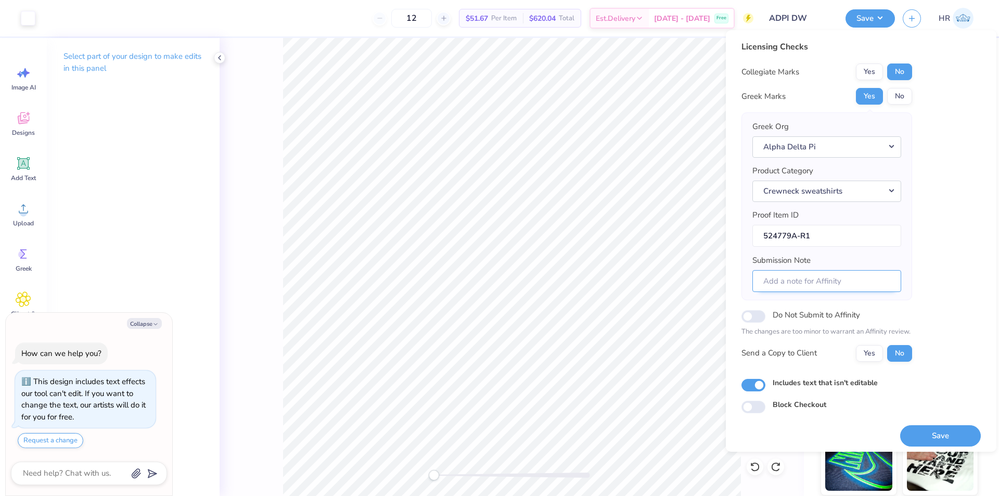
click at [783, 289] on input "Submission Note" at bounding box center [827, 281] width 149 height 22
paste input "Dad's weekend Sigma"
type input "Dad's weekend Sigma"
type textarea "x"
type input "Dad's weekend Sigma"
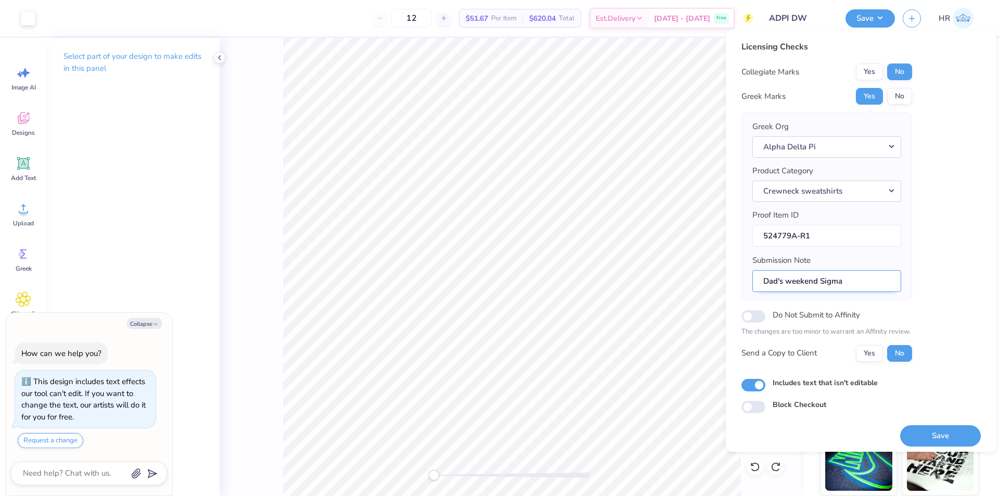
type textarea "x"
type input "Dad's weekend Sigma"
type textarea "x"
type input "Dad's weekend Sigma"
type textarea "x"
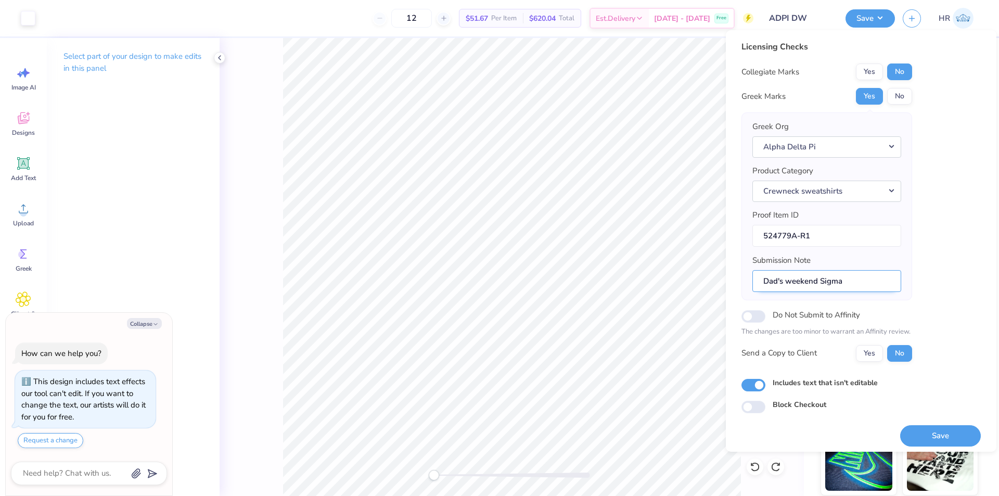
type input "Dad's weekend Sigma"
type textarea "x"
type input "Dad's weekend Sigma"
type textarea "x"
type input "Dad's weekend Sigma C"
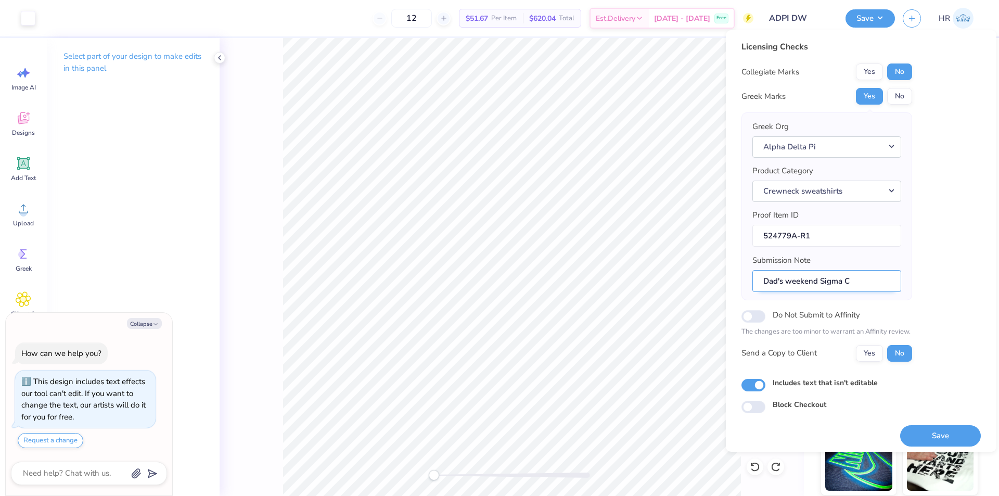
type textarea "x"
type input "Dad's weekend Sigma Ch"
type textarea "x"
type input "Dad's weekend Sigma Cha"
type textarea "x"
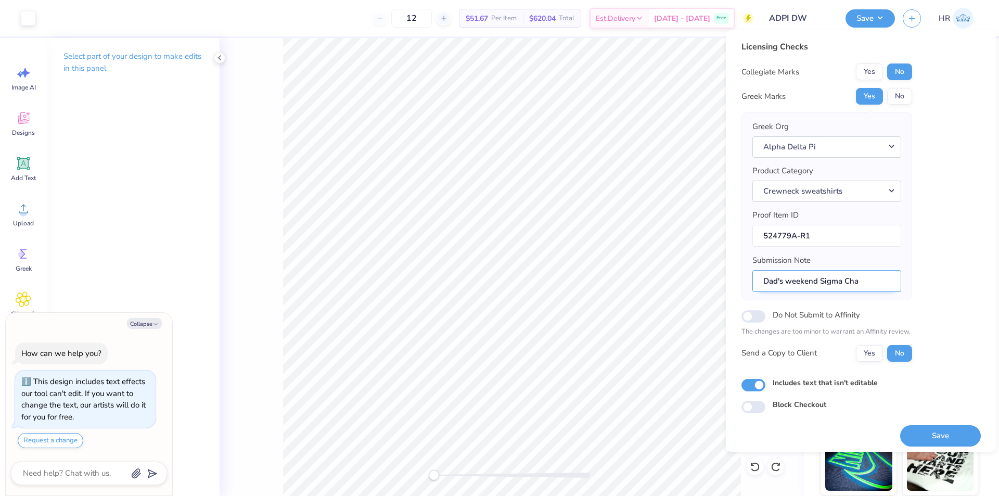
type input "Dad's weekend Sigma Chap"
type textarea "x"
type input "Dad's weekend Sigma Chapt"
type textarea "x"
type input "Dad's weekend Sigma Chapte"
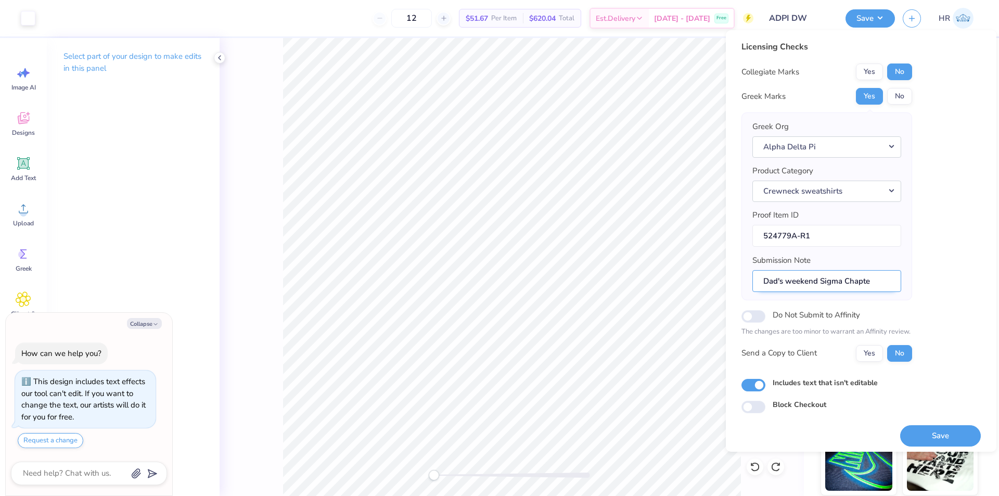
type textarea "x"
type input "Dad's weekend Sigma Chapter"
type textarea "x"
click at [818, 282] on input "Dad's weekend Sigma Chapter" at bounding box center [827, 281] width 149 height 22
type input "Dad's weekend Sigma Chapter"
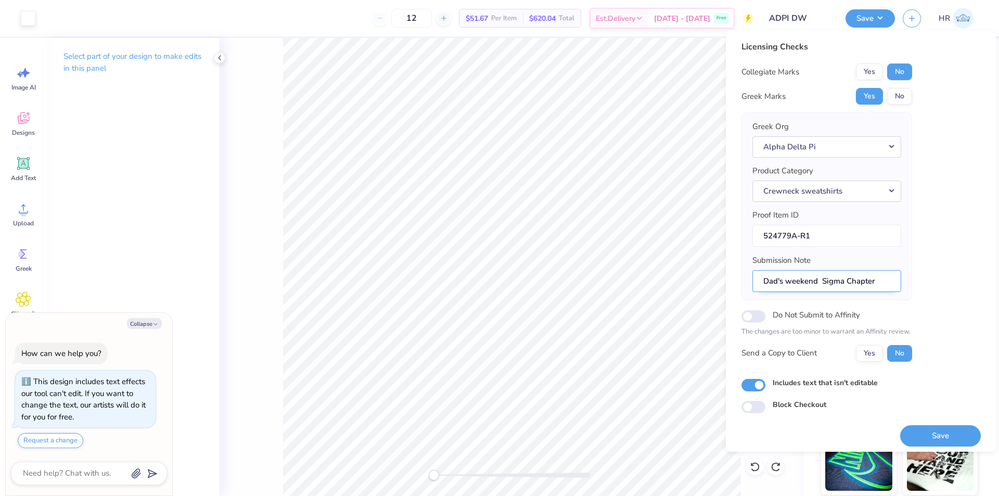
type textarea "x"
type input "Dad's weekend - Sigma Chapter"
type textarea "x"
click at [863, 276] on input "Dad's weekend - Sigma Chapter" at bounding box center [827, 281] width 149 height 22
type input "Dad's weekend - Sigma Chapter"
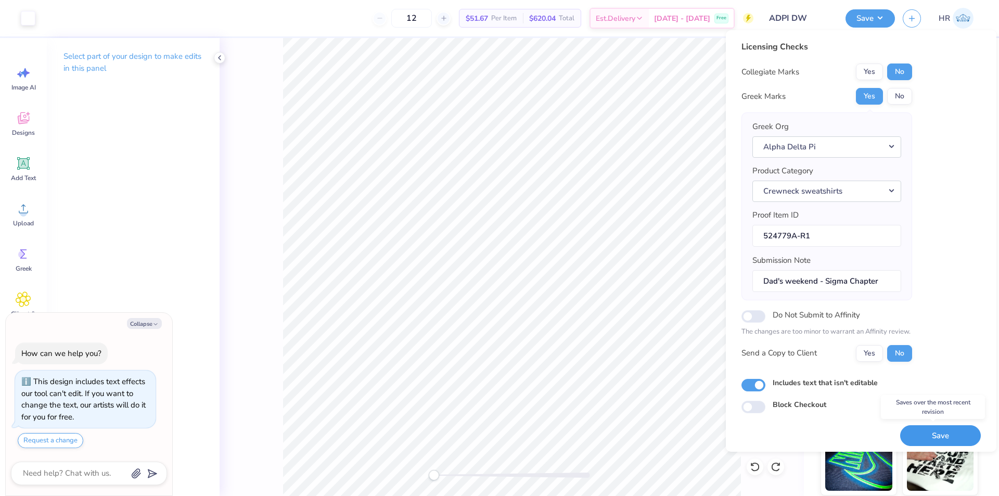
click at [941, 437] on button "Save" at bounding box center [941, 435] width 81 height 21
type textarea "x"
